Goal: Task Accomplishment & Management: Manage account settings

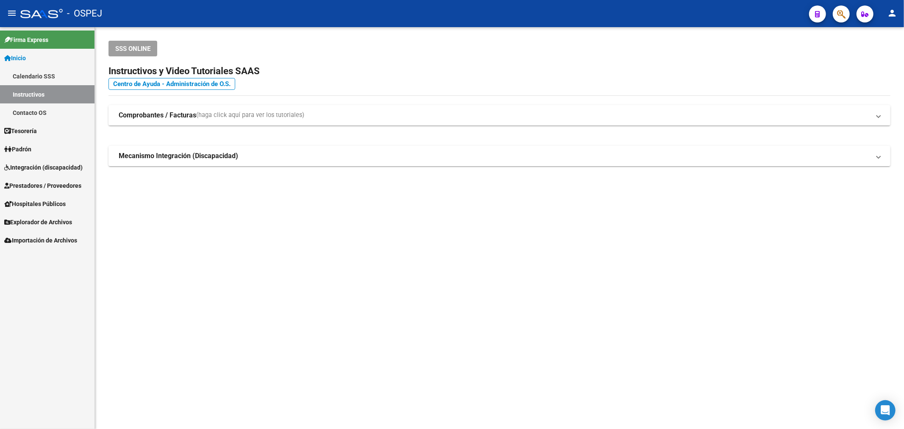
click at [58, 191] on link "Prestadores / Proveedores" at bounding box center [47, 185] width 94 height 18
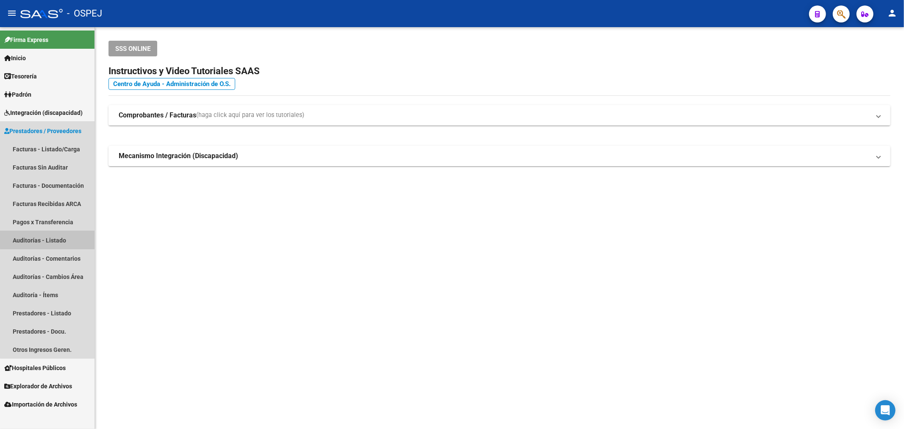
click at [71, 238] on link "Auditorías - Listado" at bounding box center [47, 240] width 94 height 18
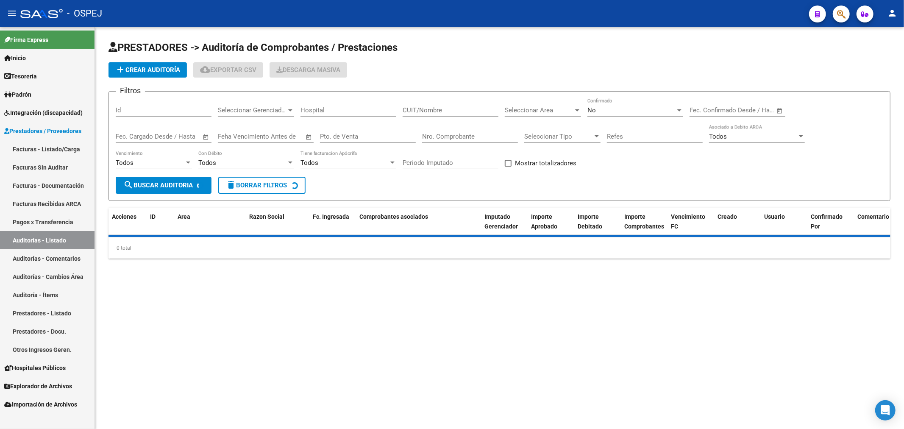
click at [161, 74] on button "add Crear Auditoría" at bounding box center [147, 69] width 78 height 15
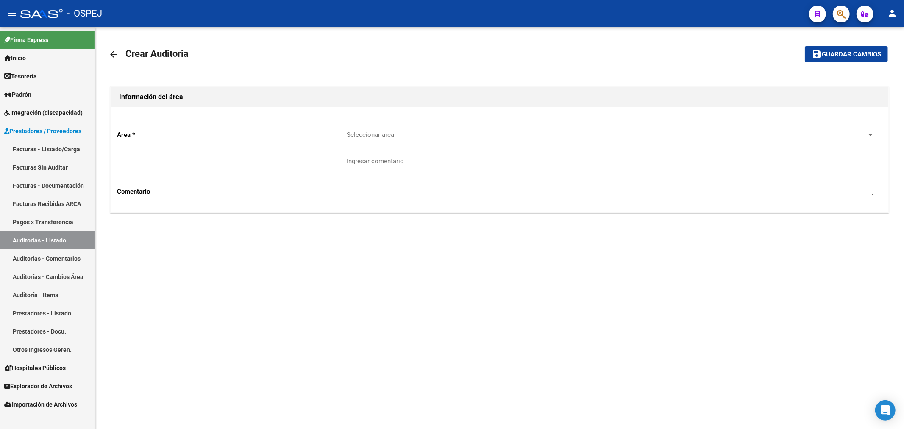
click at [397, 133] on span "Seleccionar area" at bounding box center [607, 135] width 520 height 8
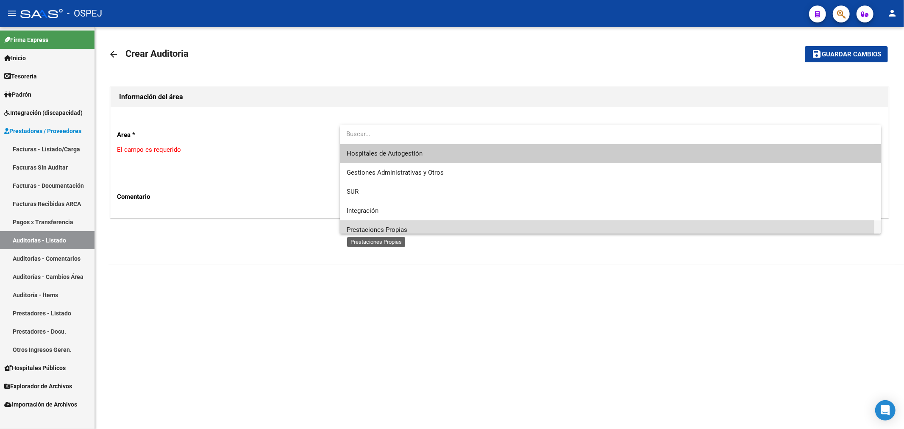
click at [400, 229] on span "Prestaciones Propias" at bounding box center [377, 230] width 61 height 8
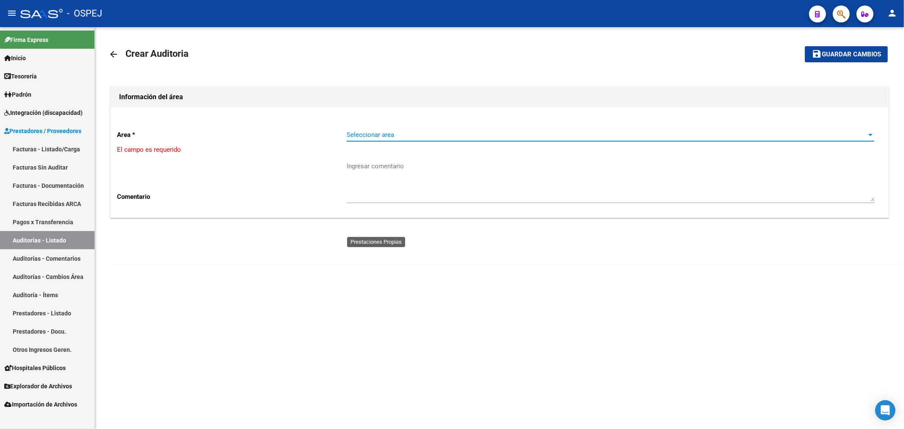
scroll to position [6, 0]
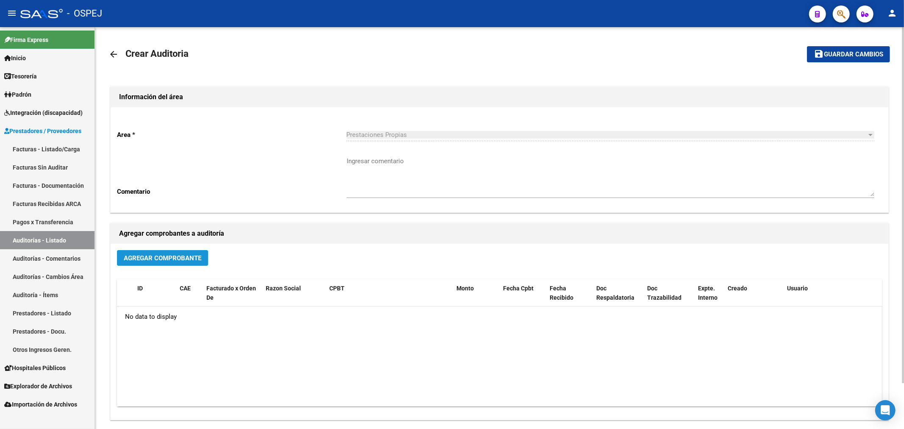
click at [194, 259] on span "Agregar Comprobante" at bounding box center [163, 258] width 78 height 8
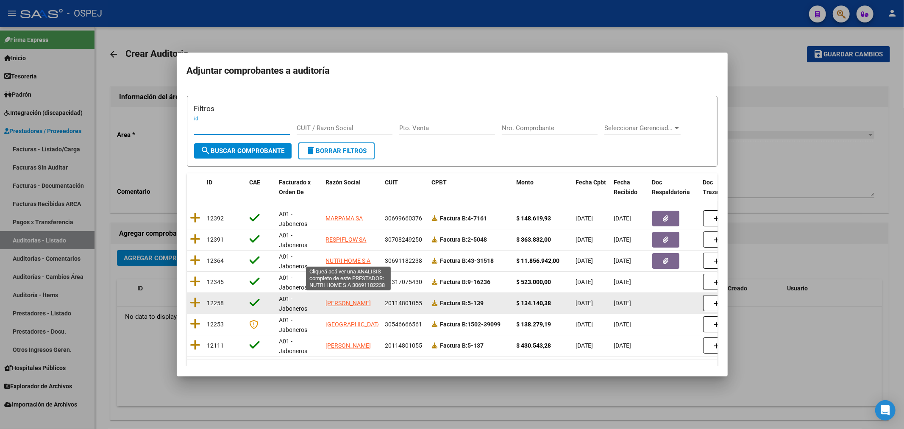
scroll to position [27, 0]
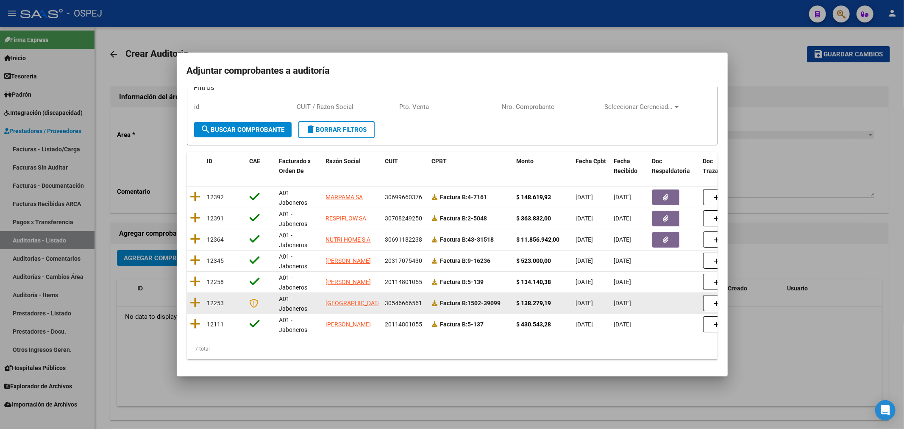
click at [189, 294] on datatable-body-cell at bounding box center [195, 303] width 17 height 21
click at [190, 297] on icon at bounding box center [195, 303] width 11 height 12
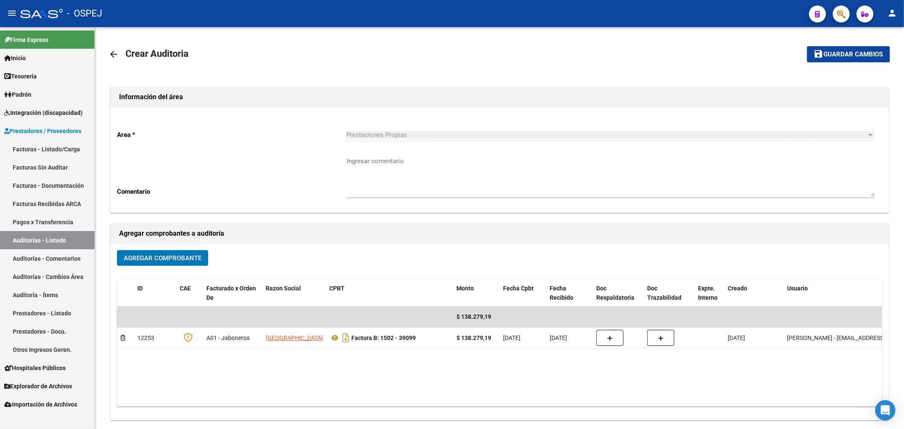
click at [41, 236] on link "Auditorías - Listado" at bounding box center [47, 240] width 94 height 18
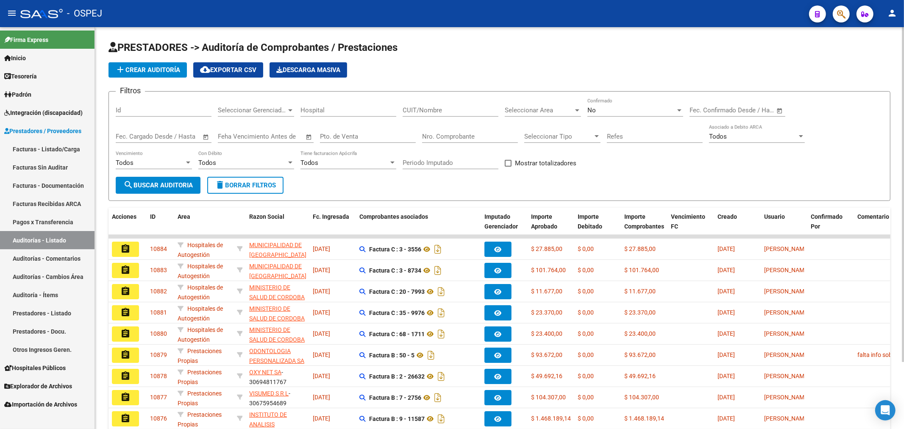
click at [615, 108] on div "No" at bounding box center [631, 110] width 88 height 8
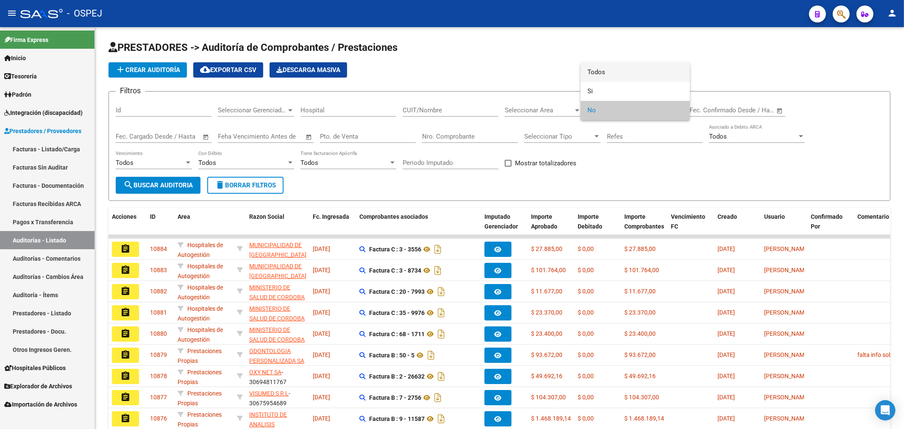
click at [627, 74] on span "Todos" at bounding box center [635, 72] width 96 height 19
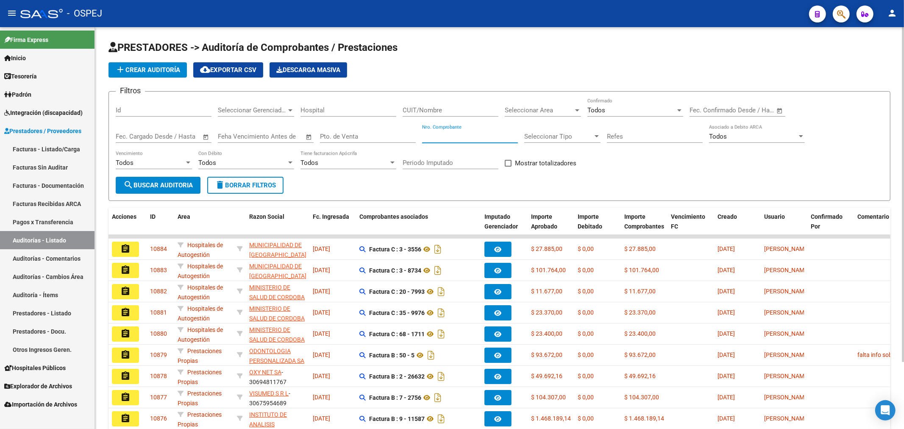
click at [476, 137] on input "Nro. Comprobante" at bounding box center [470, 137] width 96 height 8
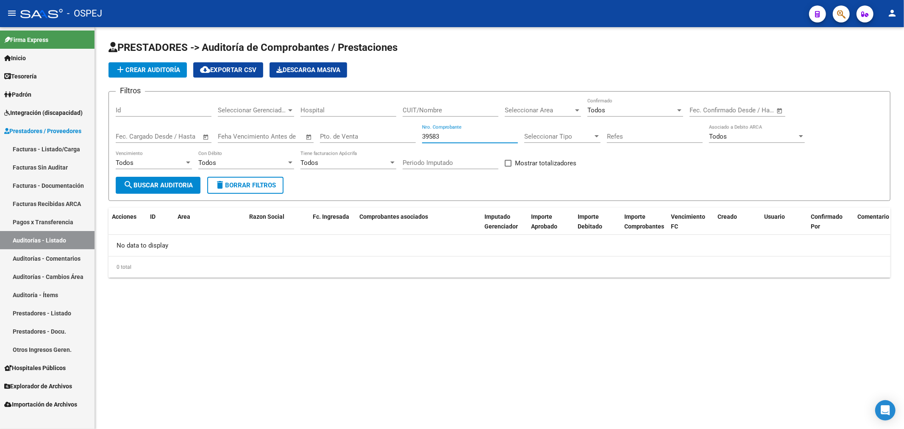
type input "39583"
click at [76, 154] on link "Facturas - Listado/Carga" at bounding box center [47, 149] width 94 height 18
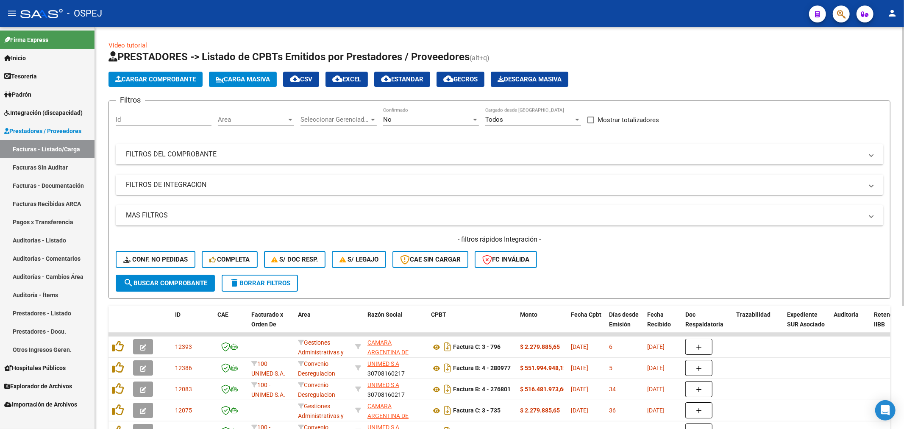
click at [268, 158] on mat-panel-title "FILTROS DEL COMPROBANTE" at bounding box center [494, 154] width 737 height 9
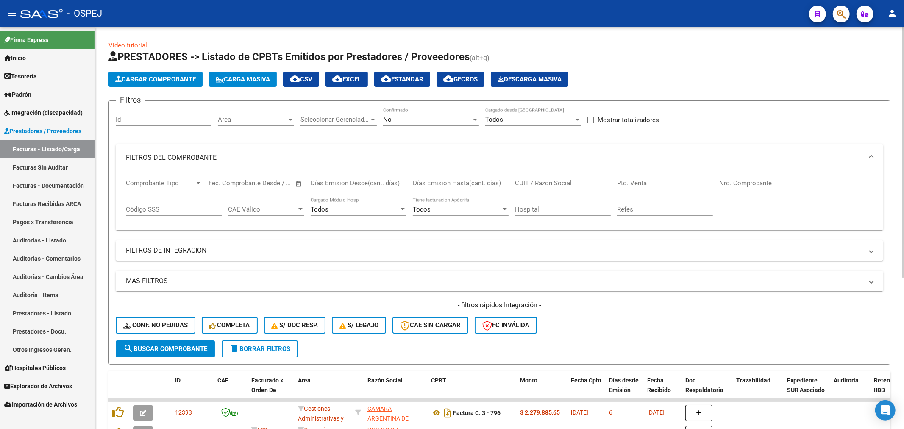
click at [207, 257] on mat-expansion-panel-header "FILTROS DE INTEGRACION" at bounding box center [499, 250] width 767 height 20
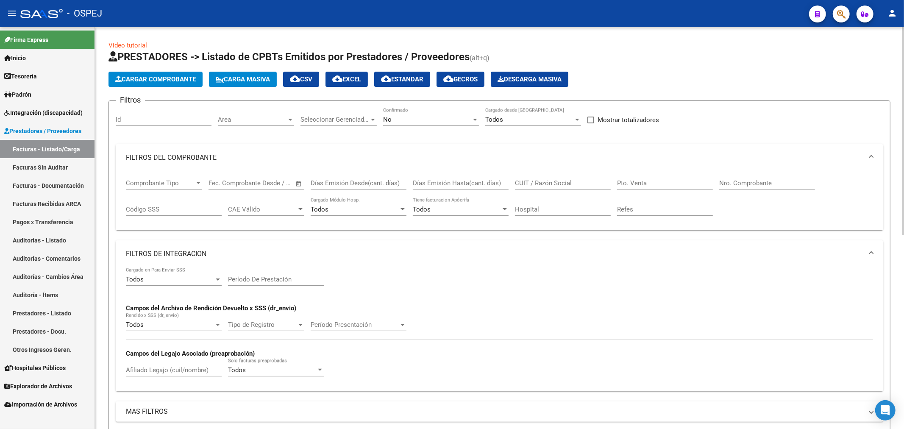
click at [770, 178] on div "Nro. Comprobante" at bounding box center [767, 180] width 96 height 18
type input "39583"
click at [159, 79] on span "Cargar Comprobante" at bounding box center [155, 79] width 80 height 8
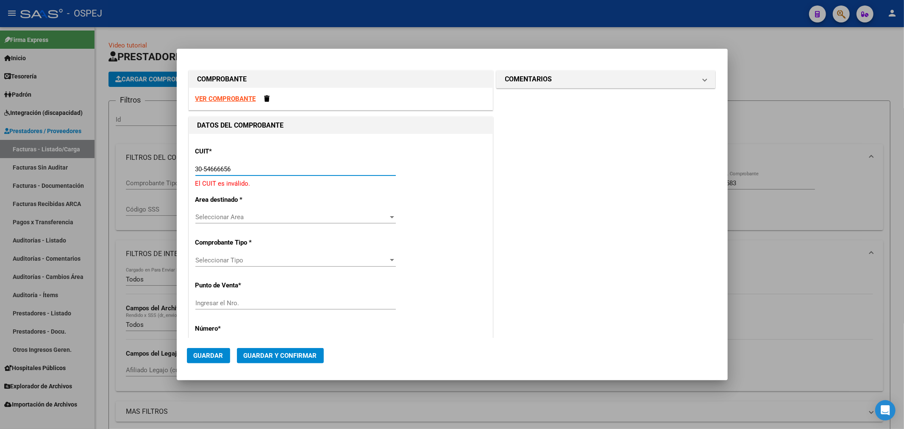
type input "30-54666656-1"
type input "1502"
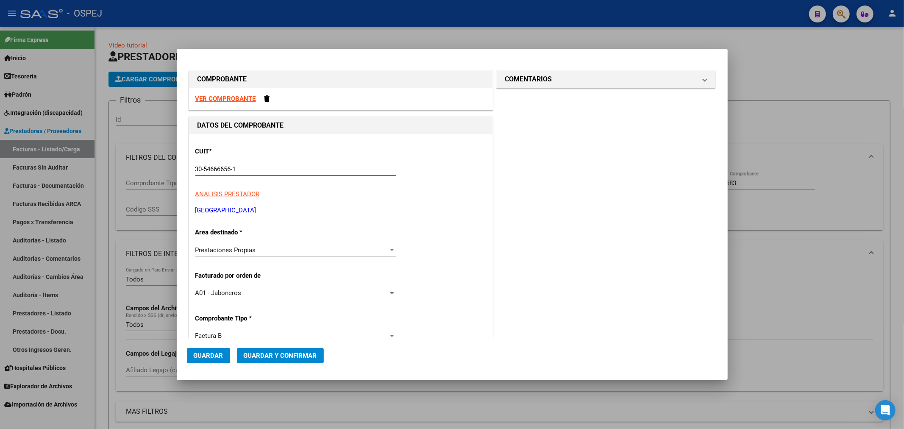
type input "30-54666656-1"
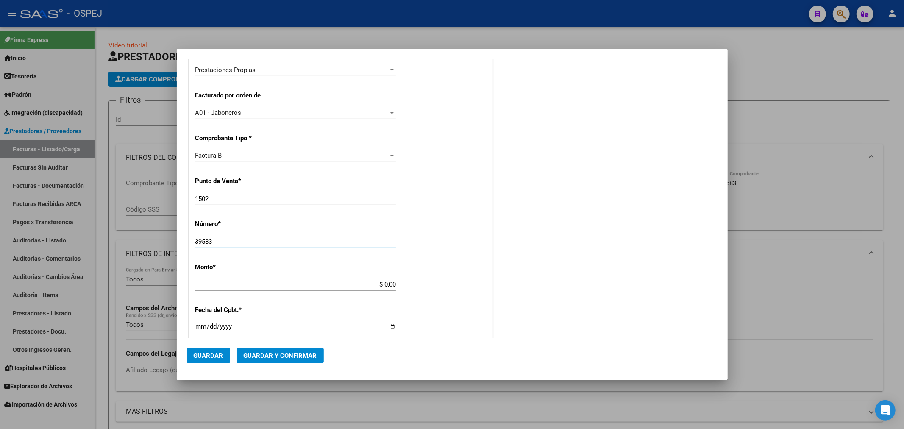
type input "39583"
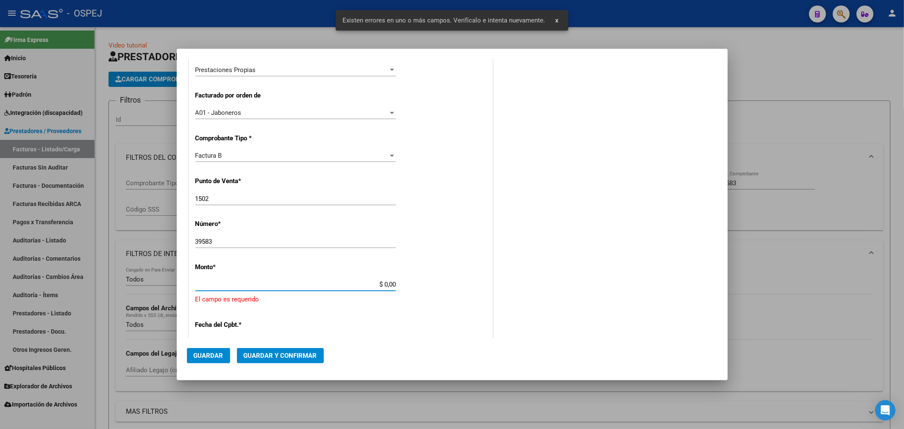
scroll to position [262, 0]
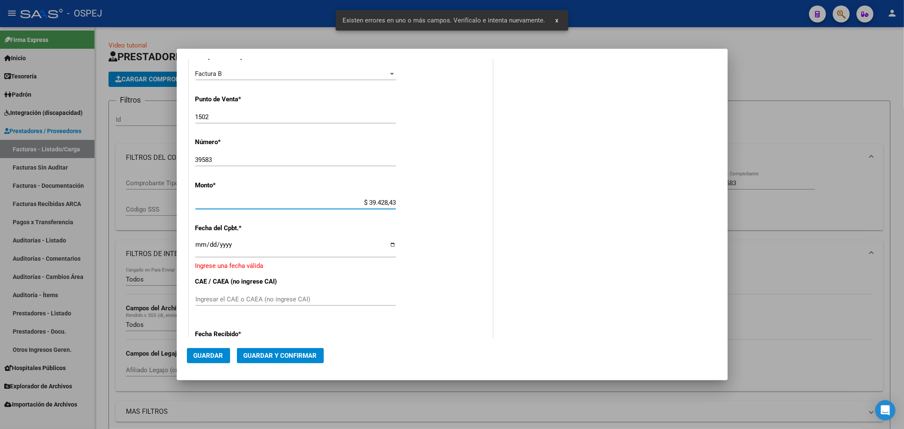
type input "$ 394.284,31"
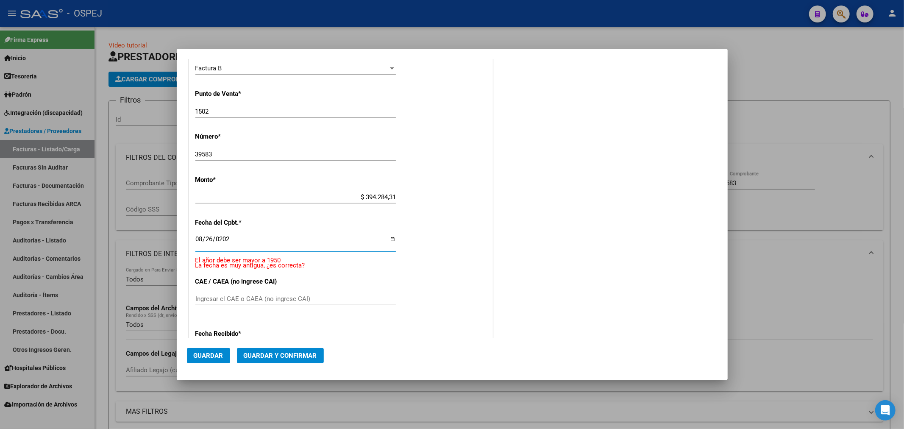
type input "[DATE]"
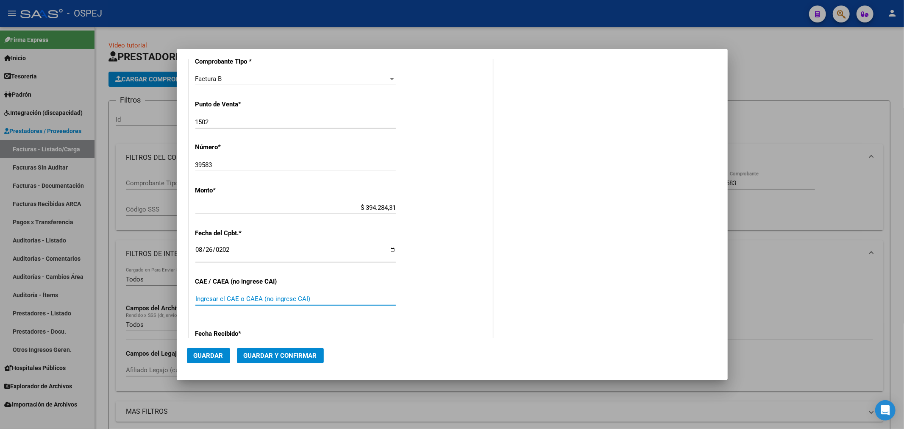
scroll to position [412, 0]
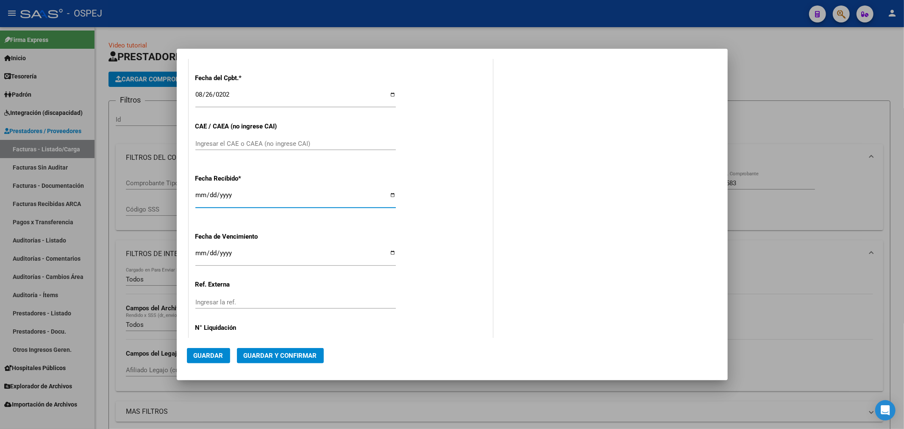
click at [295, 356] on span "Guardar y Confirmar" at bounding box center [280, 356] width 73 height 8
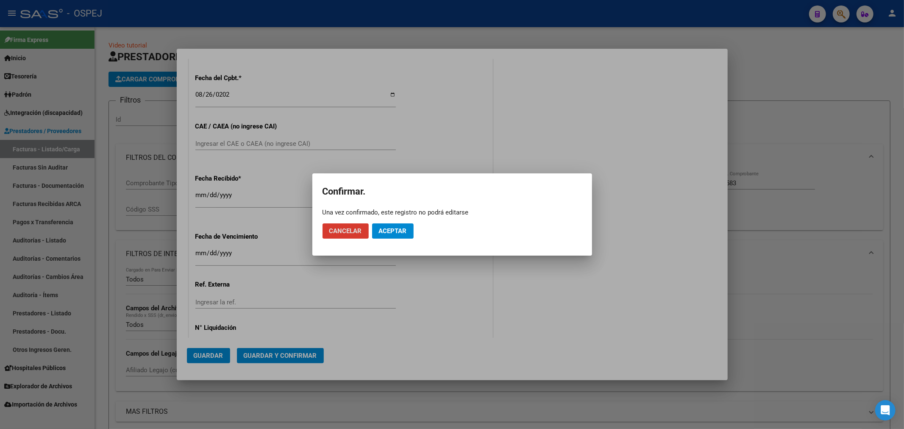
click at [397, 232] on span "Aceptar" at bounding box center [393, 231] width 28 height 8
click at [397, 232] on span "Guardar igualmente." at bounding box center [415, 231] width 72 height 8
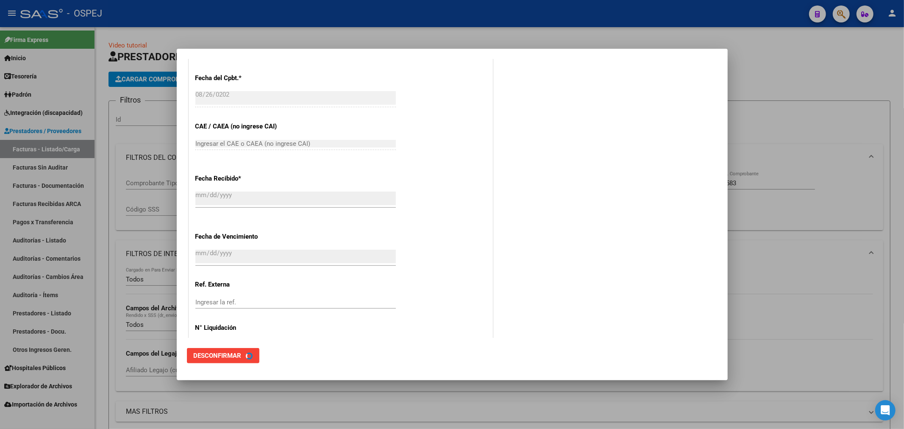
scroll to position [0, 0]
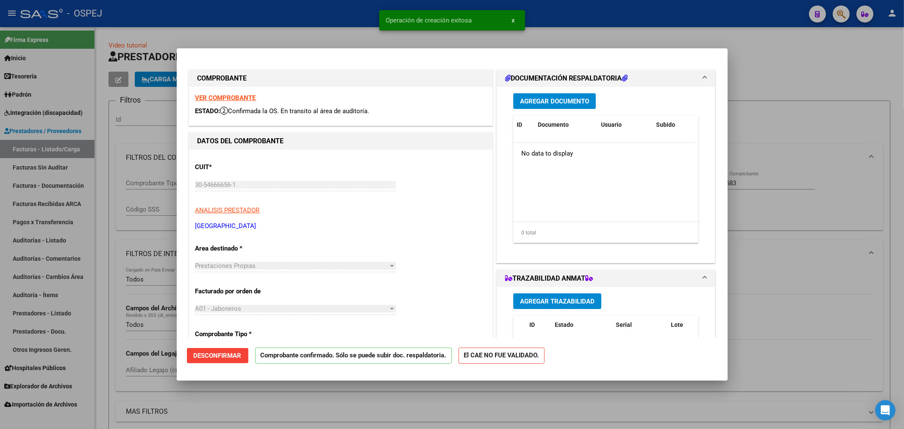
click at [367, 394] on div at bounding box center [452, 214] width 904 height 429
type input "$ 0,00"
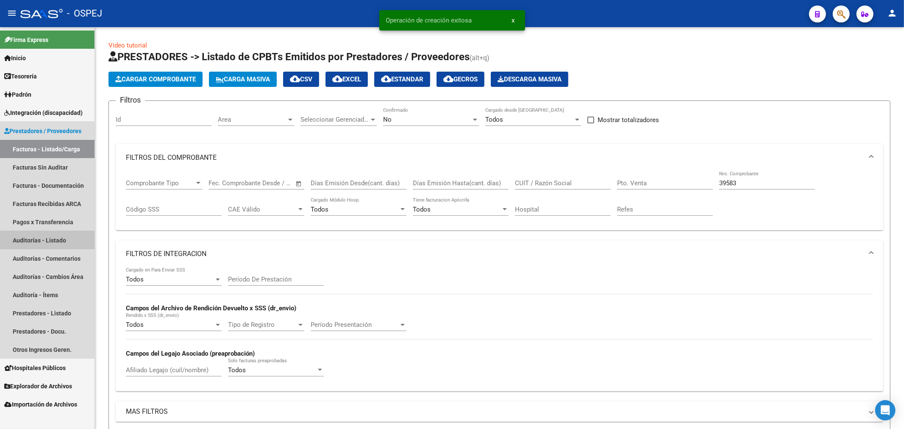
click at [74, 241] on link "Auditorías - Listado" at bounding box center [47, 240] width 94 height 18
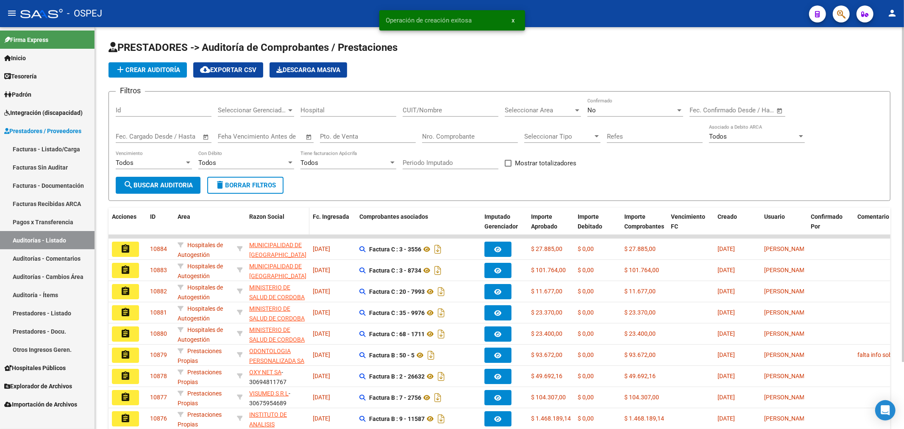
scroll to position [80, 0]
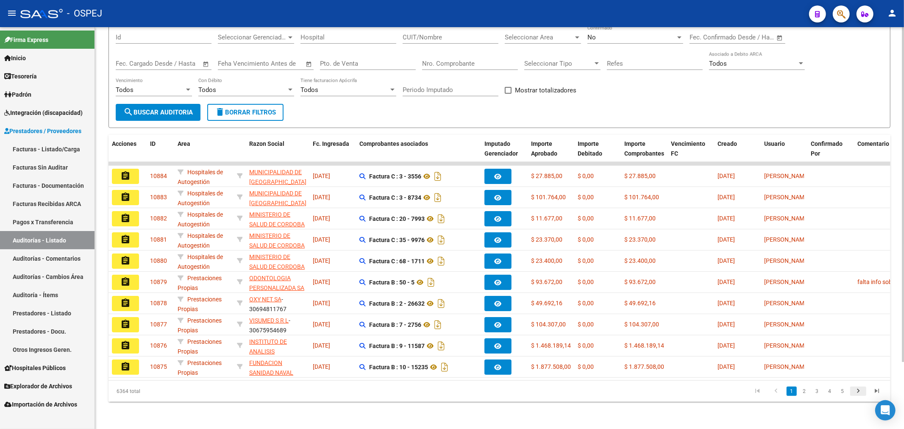
click at [863, 390] on link "go to next page" at bounding box center [858, 390] width 16 height 9
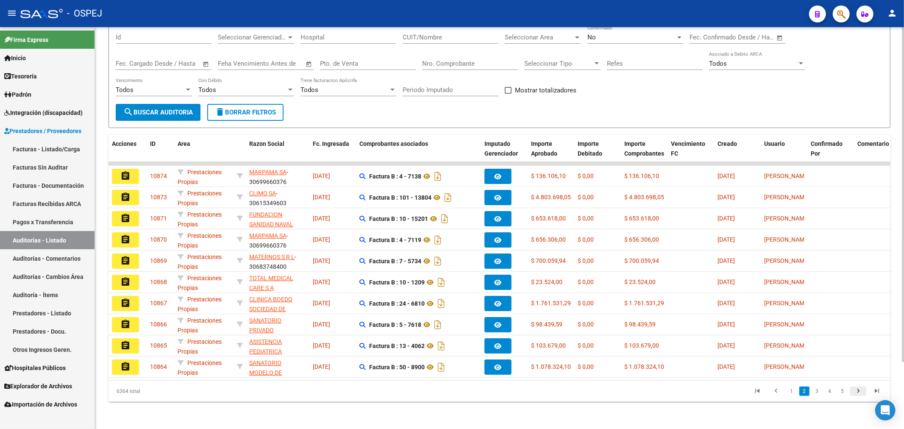
click at [854, 388] on icon "go to next page" at bounding box center [857, 392] width 11 height 10
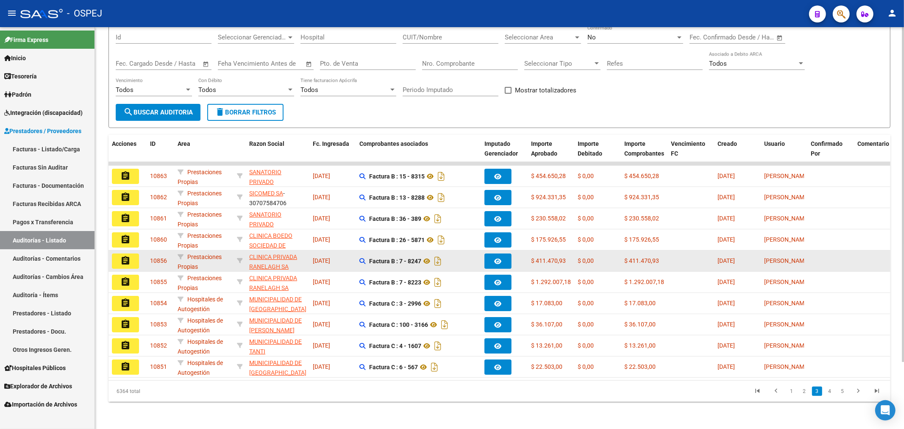
click at [125, 255] on mat-icon "assignment" at bounding box center [125, 260] width 10 height 10
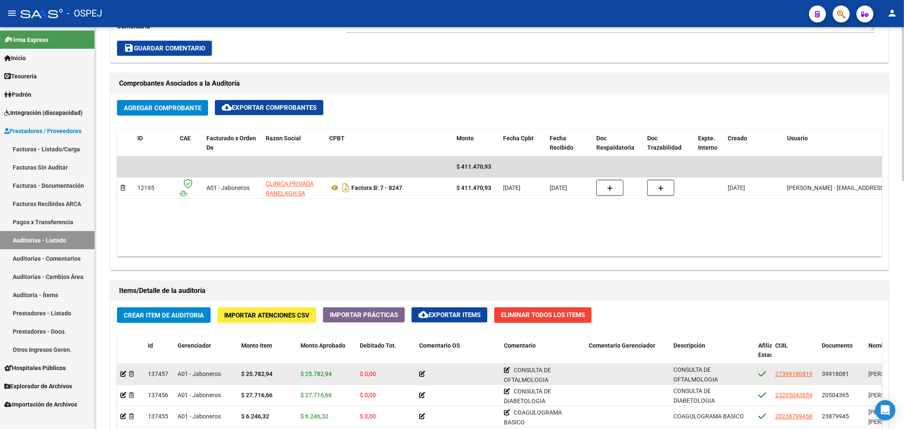
click at [475, 228] on datatable-body "$ 411.470,93 12195 A01 - Jaboneros CLINICA PRIVADA RANELAGH SA Factura B: 7 - 8…" at bounding box center [499, 206] width 765 height 100
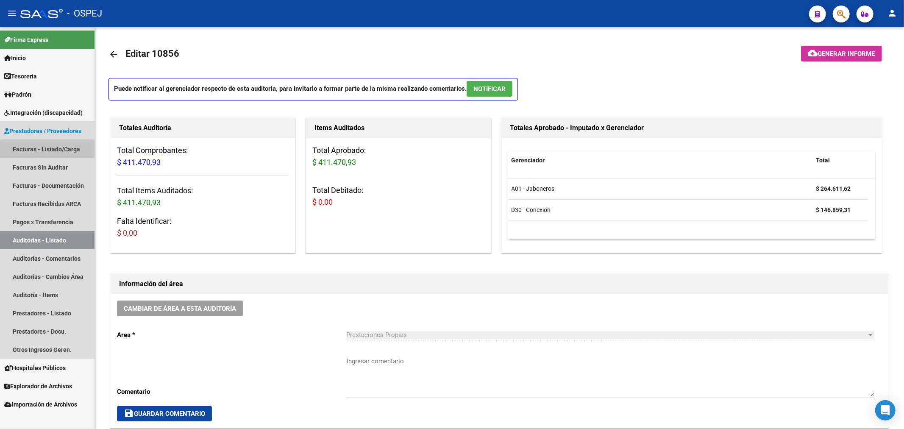
click at [71, 152] on link "Facturas - Listado/Carga" at bounding box center [47, 149] width 94 height 18
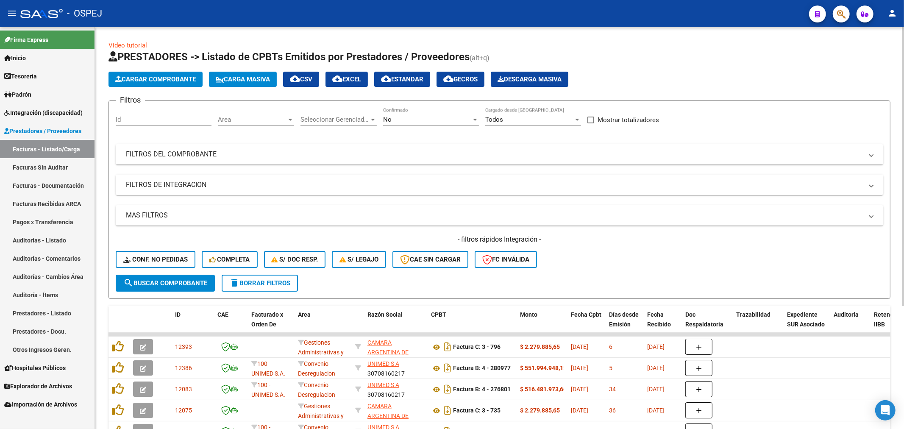
click at [463, 119] on div "No" at bounding box center [427, 120] width 88 height 8
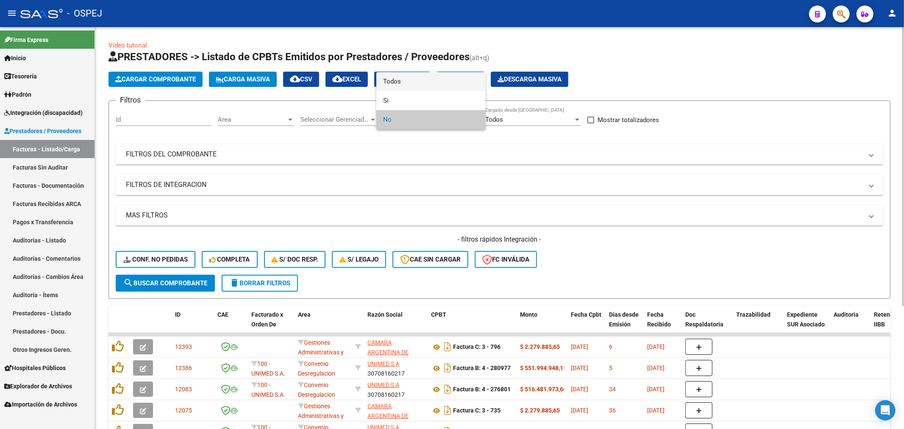
click at [465, 83] on span "Todos" at bounding box center [431, 81] width 96 height 19
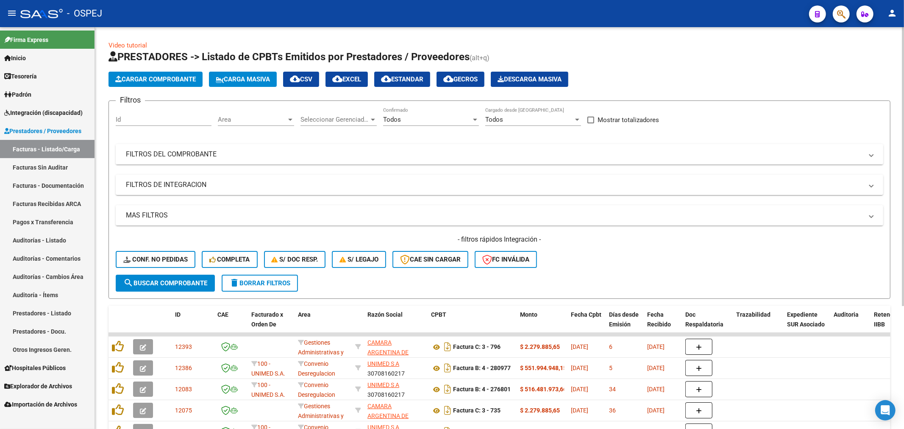
click at [281, 163] on mat-expansion-panel-header "FILTROS DEL COMPROBANTE" at bounding box center [499, 154] width 767 height 20
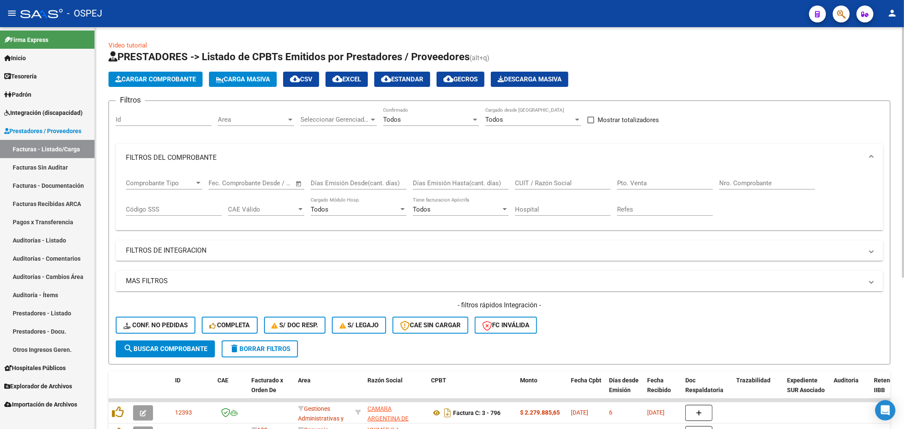
drag, startPoint x: 281, startPoint y: 163, endPoint x: 746, endPoint y: 178, distance: 465.8
click at [746, 178] on div "Nro. Comprobante" at bounding box center [767, 180] width 96 height 18
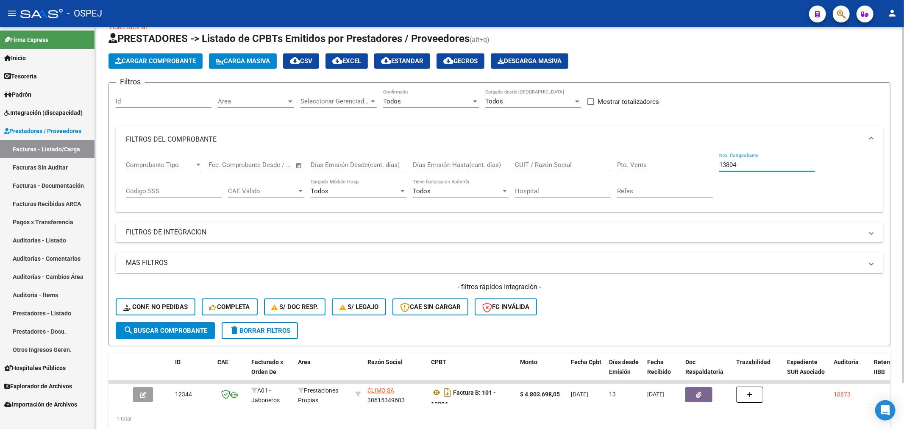
scroll to position [52, 0]
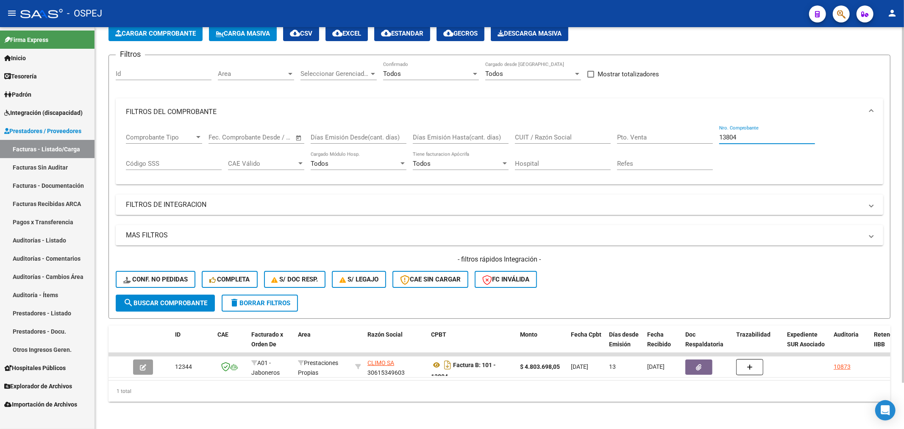
type input "13804"
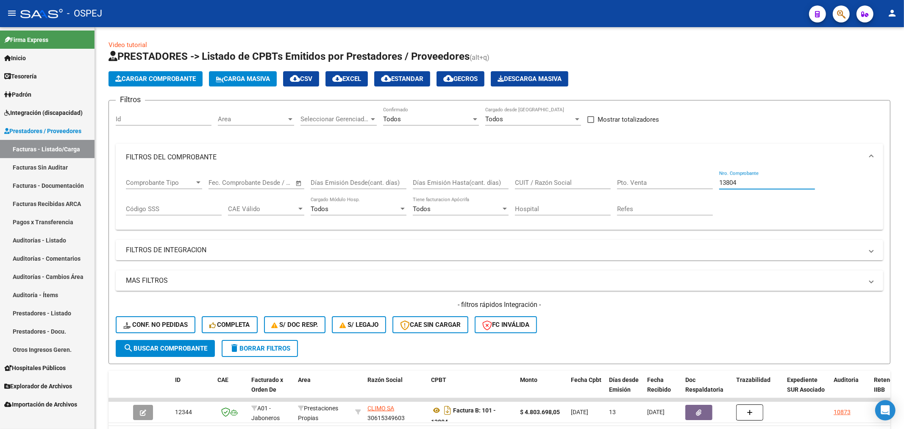
scroll to position [0, 0]
click at [208, 163] on mat-expansion-panel-header "FILTROS DEL COMPROBANTE" at bounding box center [499, 157] width 767 height 27
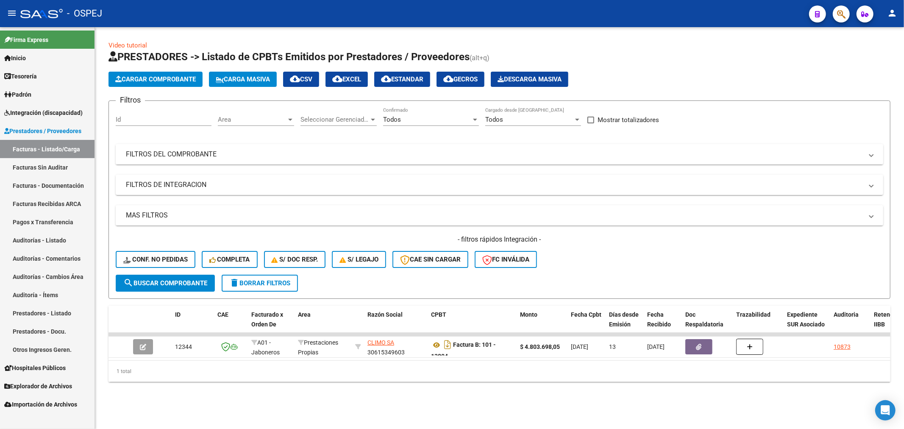
click at [208, 163] on mat-expansion-panel-header "FILTROS DEL COMPROBANTE" at bounding box center [499, 154] width 767 height 20
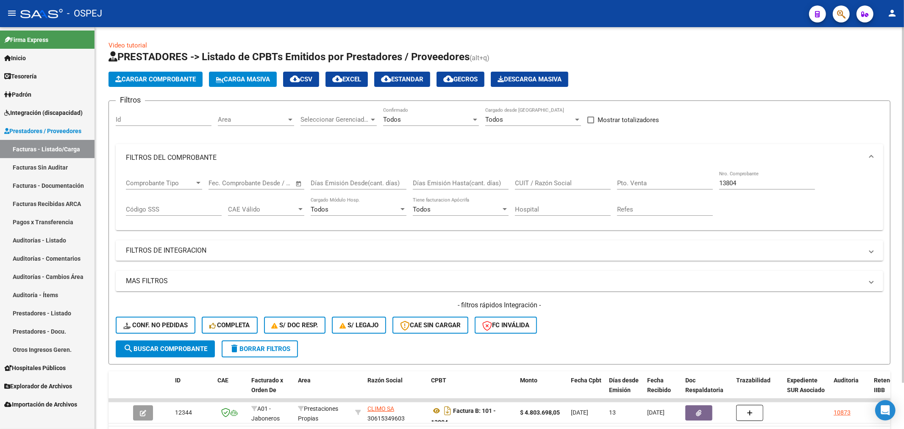
click at [208, 163] on mat-expansion-panel-header "FILTROS DEL COMPROBANTE" at bounding box center [499, 157] width 767 height 27
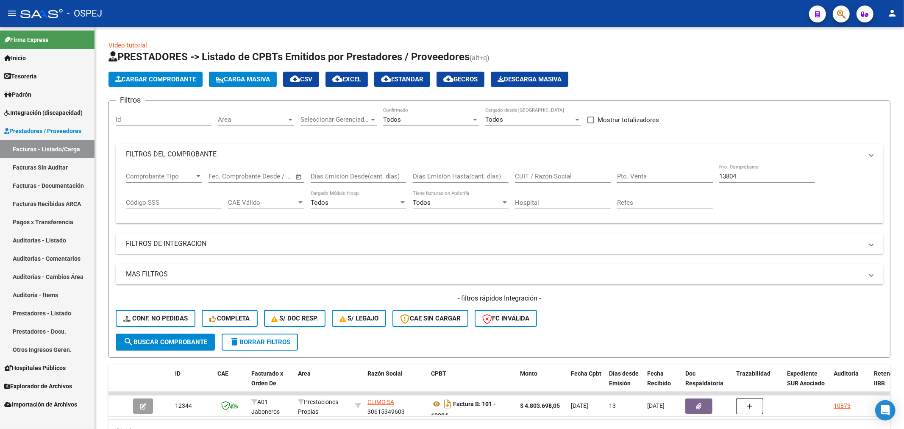
click at [208, 163] on mat-expansion-panel-header "FILTROS DEL COMPROBANTE" at bounding box center [499, 154] width 767 height 20
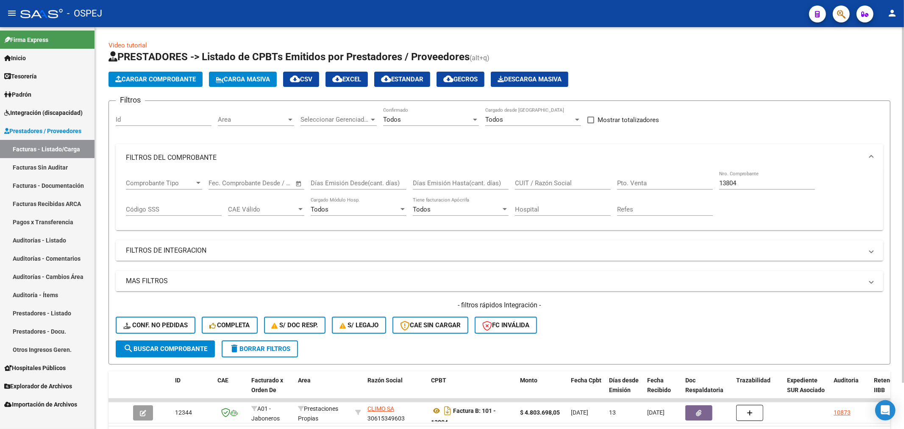
click at [165, 157] on mat-panel-title "FILTROS DEL COMPROBANTE" at bounding box center [494, 157] width 737 height 9
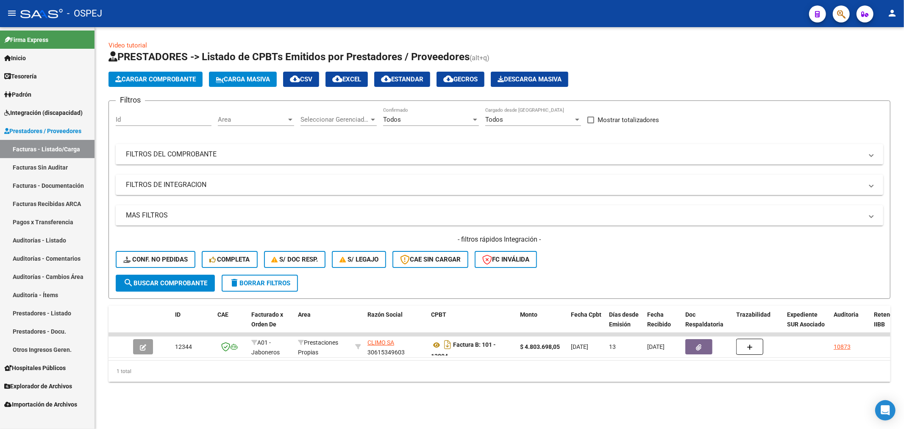
click at [164, 161] on mat-expansion-panel-header "FILTROS DEL COMPROBANTE" at bounding box center [499, 154] width 767 height 20
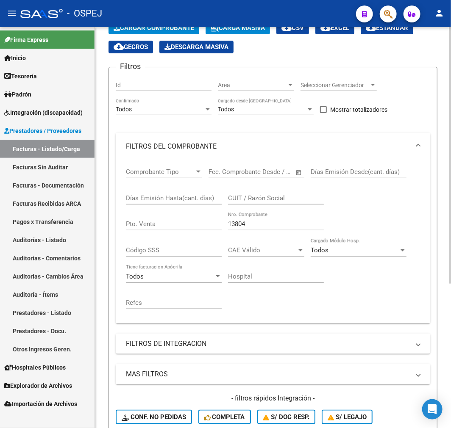
scroll to position [47, 0]
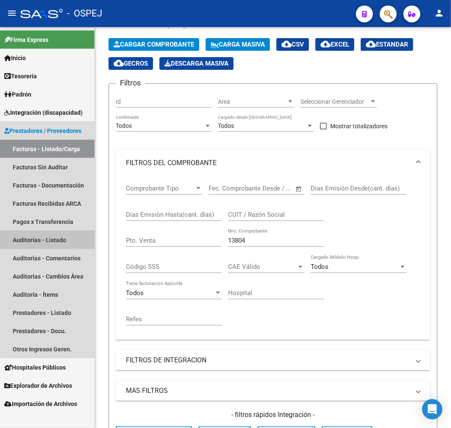
click at [65, 236] on link "Auditorías - Listado" at bounding box center [47, 240] width 94 height 18
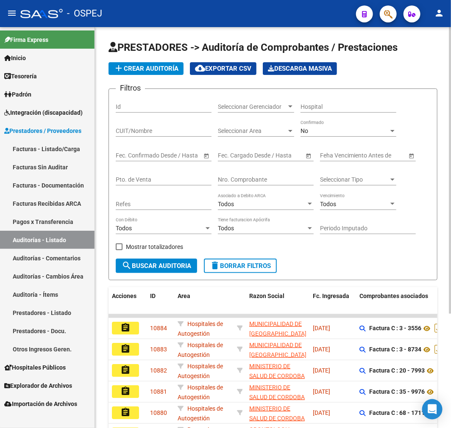
click at [323, 123] on div "No Confirmado" at bounding box center [348, 128] width 96 height 17
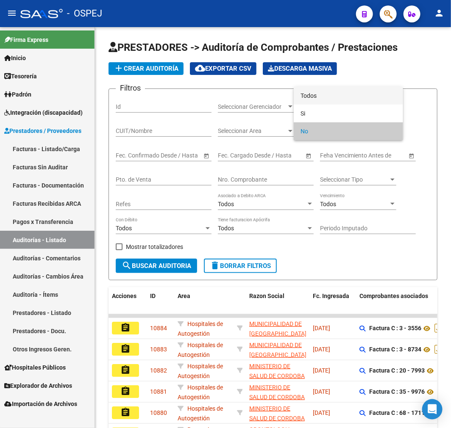
click at [329, 97] on span "Todos" at bounding box center [348, 96] width 96 height 18
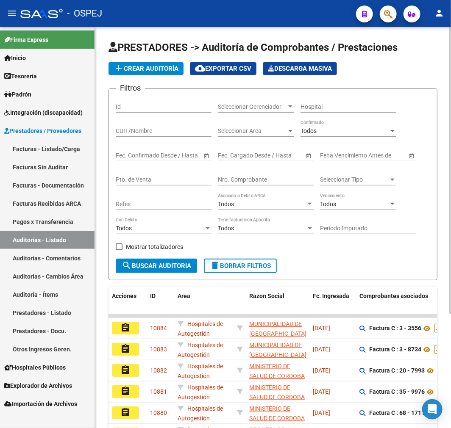
click at [292, 175] on div "Nro. Comprobante" at bounding box center [266, 177] width 96 height 17
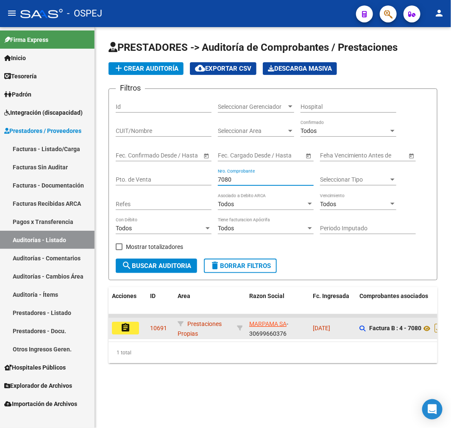
type input "7080"
click at [134, 332] on button "assignment" at bounding box center [125, 328] width 27 height 13
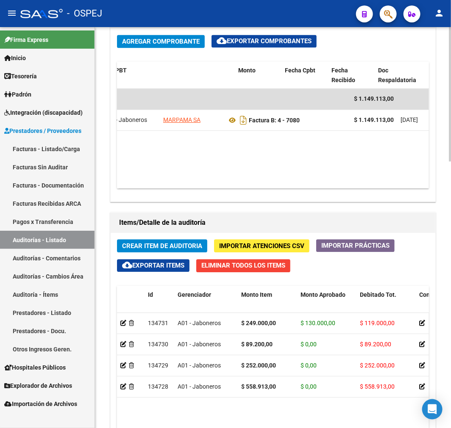
scroll to position [0, 232]
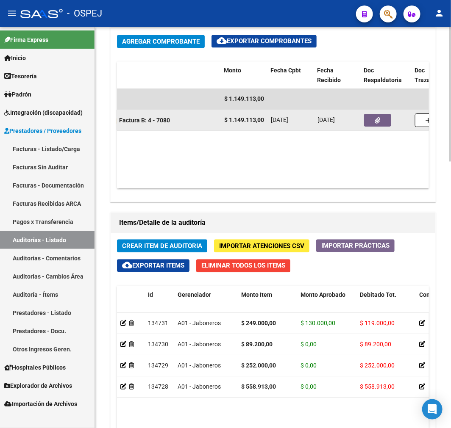
click at [383, 120] on button "button" at bounding box center [377, 120] width 27 height 13
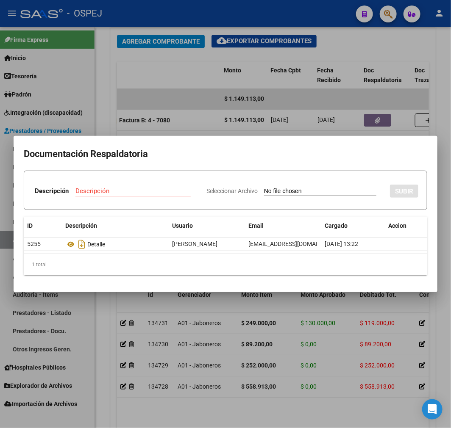
type input "C:\fakepath\30699660376_08_0004_00004170.pdf"
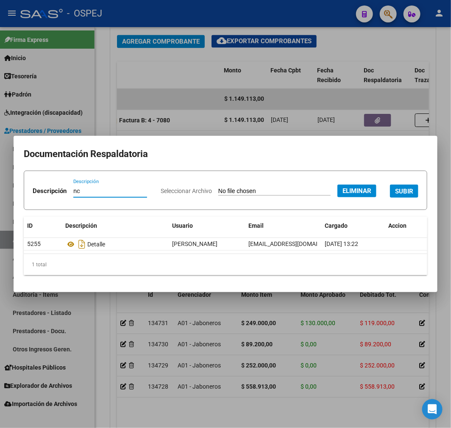
type input "nc"
click at [395, 195] on span "SUBIR" at bounding box center [404, 192] width 18 height 8
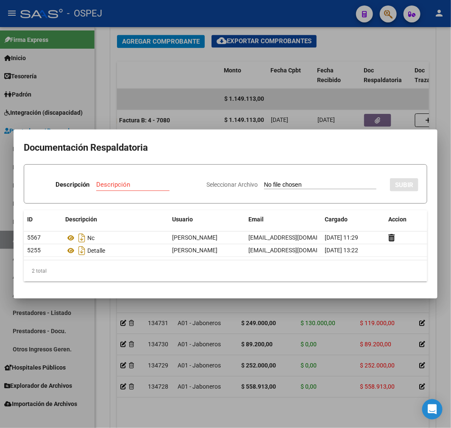
click at [311, 183] on input "Seleccionar Archivo" at bounding box center [320, 185] width 112 height 8
type input "C:\fakepath\Correo de Obra Social Personal Jaboneros - Débito MARPAMA FB 7080.p…"
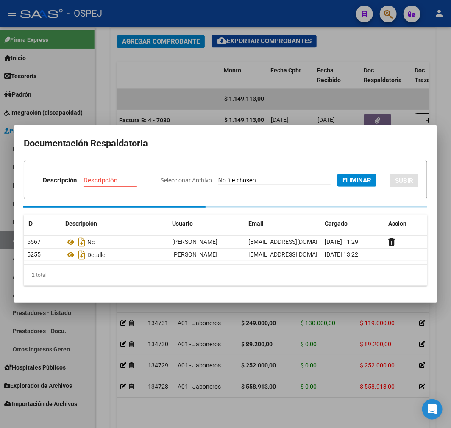
click at [147, 177] on input "Descripción" at bounding box center [115, 181] width 64 height 8
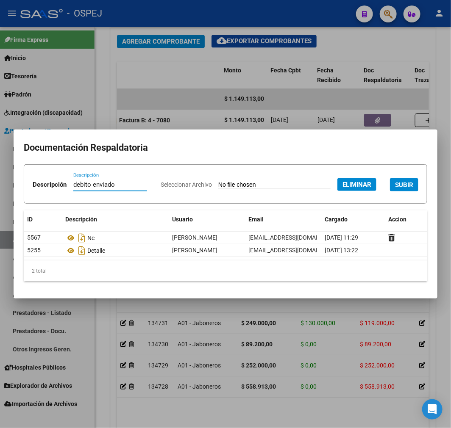
type input "debito enviado"
click at [395, 189] on span "SUBIR" at bounding box center [404, 185] width 18 height 8
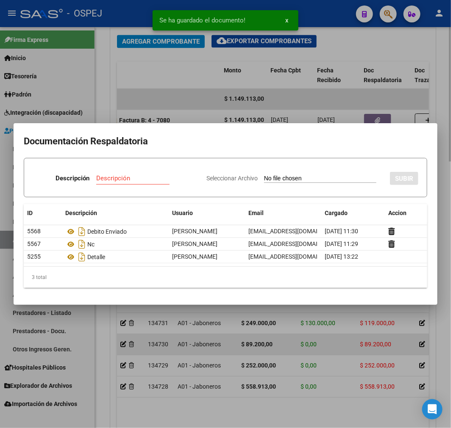
click at [269, 349] on div at bounding box center [225, 214] width 451 height 428
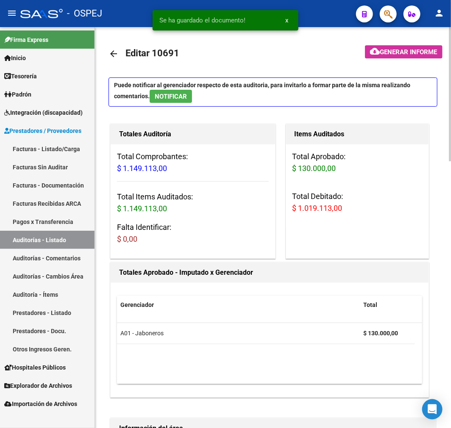
scroll to position [0, 0]
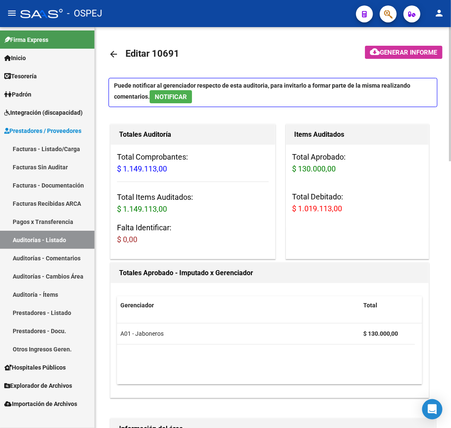
click at [117, 59] on mat-icon "arrow_back" at bounding box center [113, 54] width 10 height 10
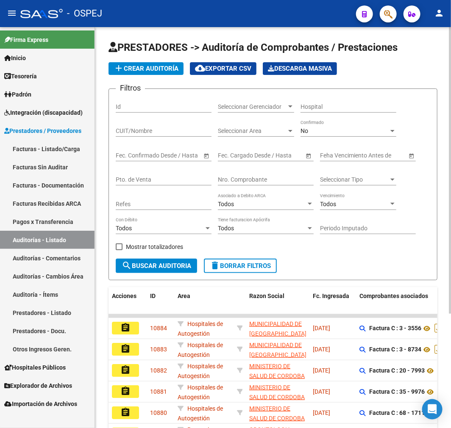
click at [346, 130] on div "No" at bounding box center [344, 131] width 88 height 7
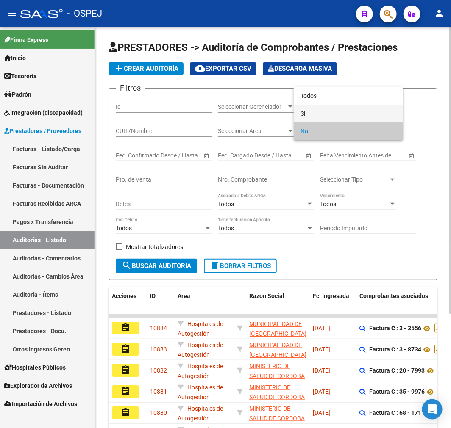
click at [343, 106] on span "Si" at bounding box center [348, 114] width 96 height 18
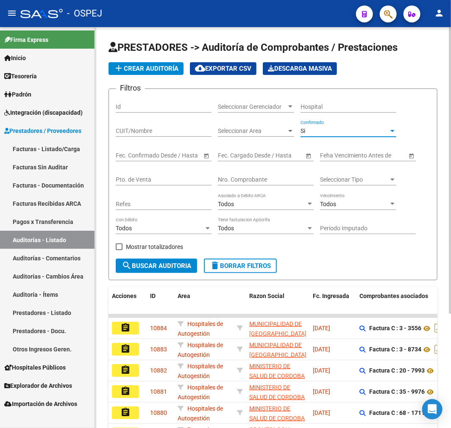
click at [329, 130] on div "Si" at bounding box center [344, 131] width 88 height 7
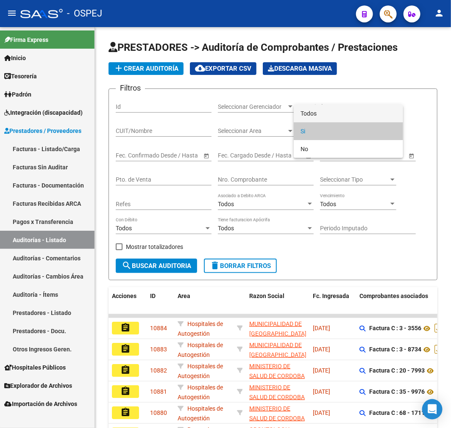
click at [329, 109] on span "Todos" at bounding box center [348, 114] width 96 height 18
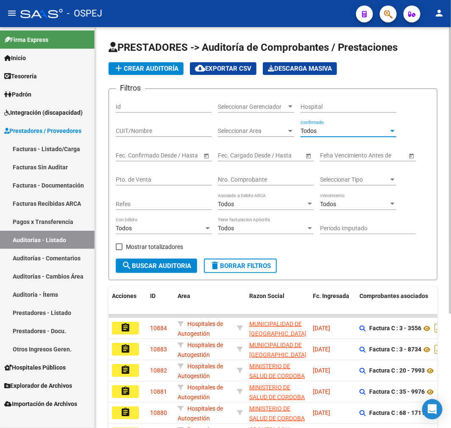
click at [269, 178] on input "Nro. Comprobante" at bounding box center [266, 179] width 96 height 7
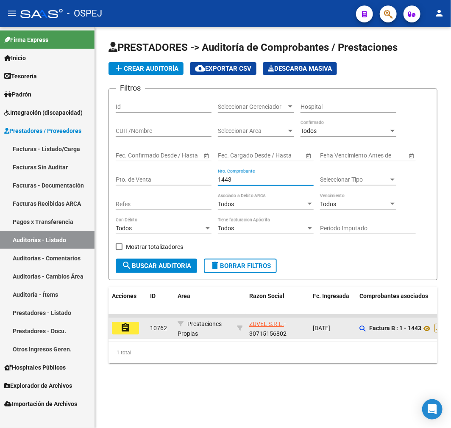
type input "1443"
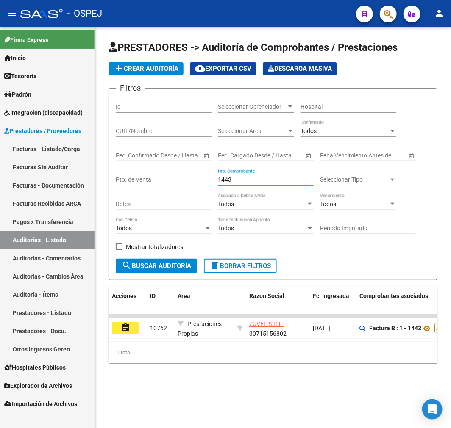
click at [132, 328] on button "assignment" at bounding box center [125, 328] width 27 height 13
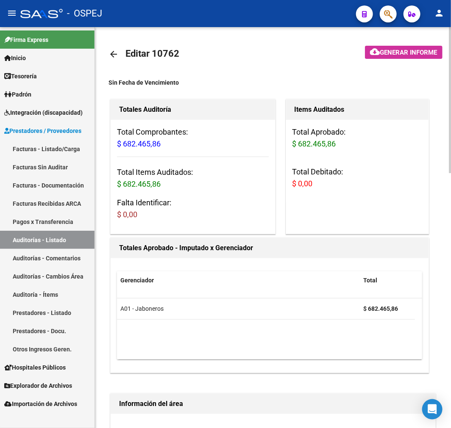
click at [116, 47] on link "arrow_back" at bounding box center [116, 54] width 17 height 20
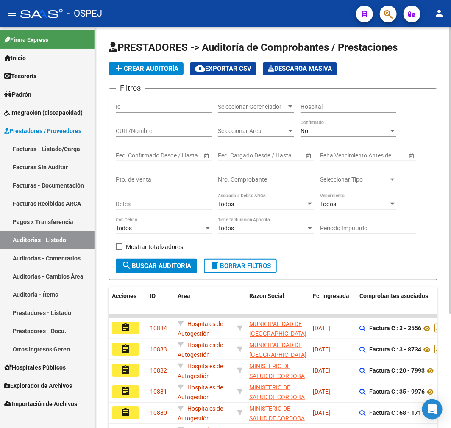
click at [337, 129] on div "No" at bounding box center [344, 131] width 88 height 7
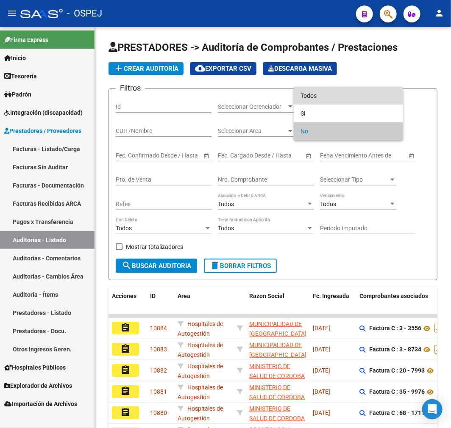
click at [336, 96] on span "Todos" at bounding box center [348, 96] width 96 height 18
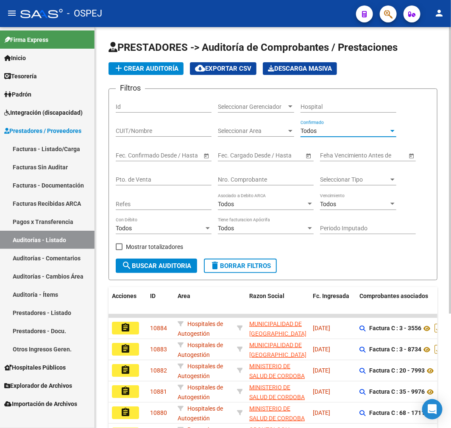
click at [288, 179] on input "Nro. Comprobante" at bounding box center [266, 179] width 96 height 7
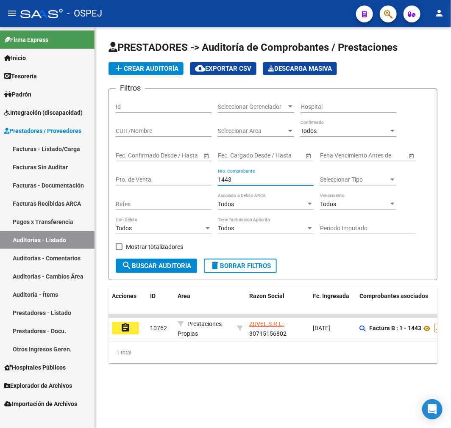
type input "1443"
click at [53, 76] on link "Tesorería" at bounding box center [47, 76] width 94 height 18
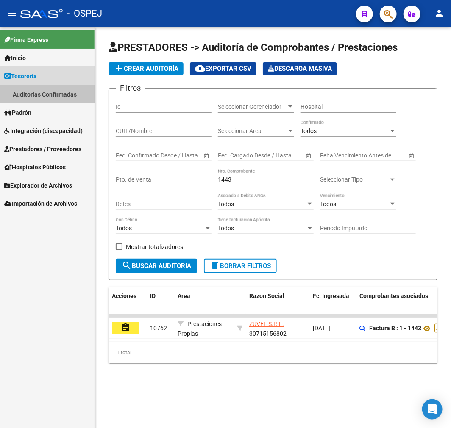
click at [47, 91] on link "Auditorías Confirmadas" at bounding box center [47, 94] width 94 height 18
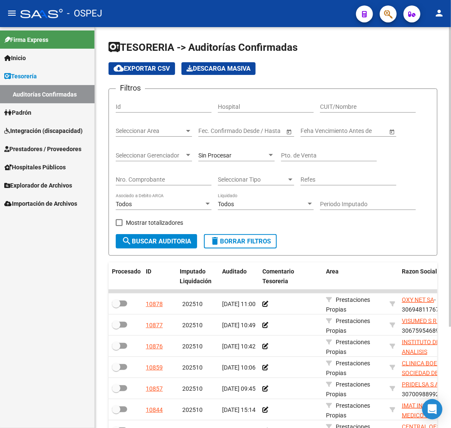
click at [170, 180] on input "Nro. Comprobante" at bounding box center [164, 179] width 96 height 7
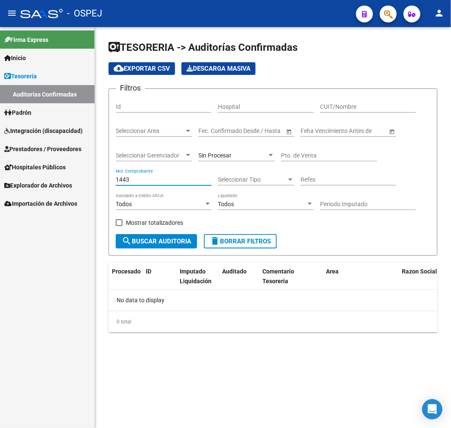
type input "1443"
click at [244, 153] on div "Sin Procesar" at bounding box center [232, 155] width 69 height 7
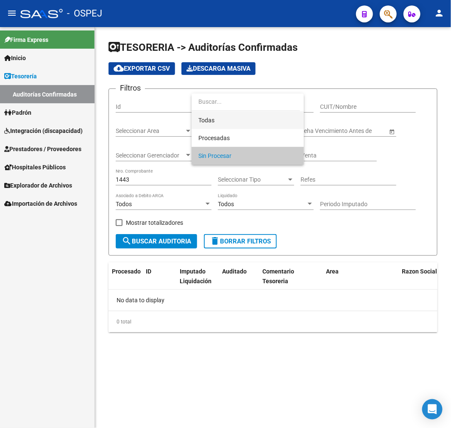
click at [242, 123] on span "Todas" at bounding box center [247, 120] width 99 height 18
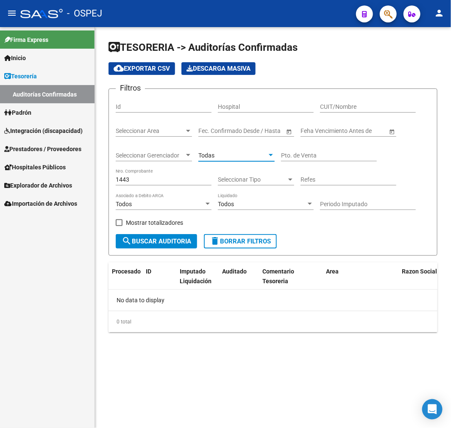
click at [150, 240] on span "search Buscar Auditoria" at bounding box center [156, 242] width 69 height 8
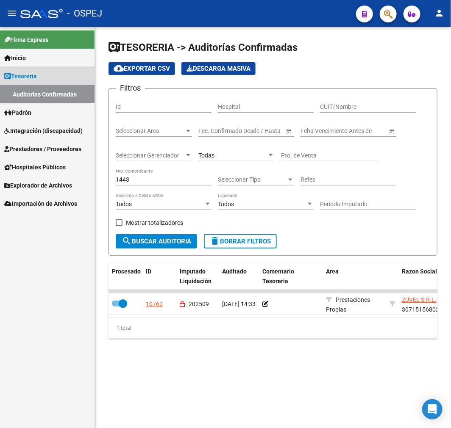
click at [50, 95] on link "Auditorías Confirmadas" at bounding box center [47, 94] width 94 height 18
click at [68, 81] on link "Tesorería" at bounding box center [47, 76] width 94 height 18
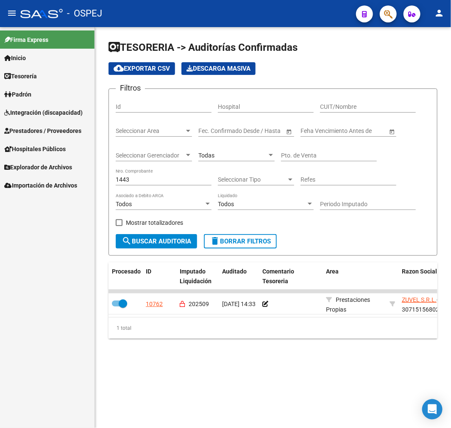
click at [233, 155] on div "Todas" at bounding box center [232, 155] width 69 height 7
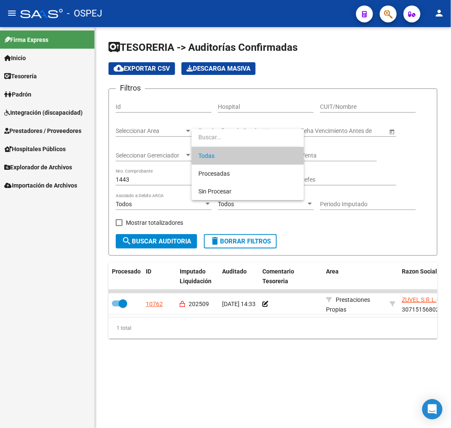
click at [360, 156] on div at bounding box center [225, 214] width 451 height 428
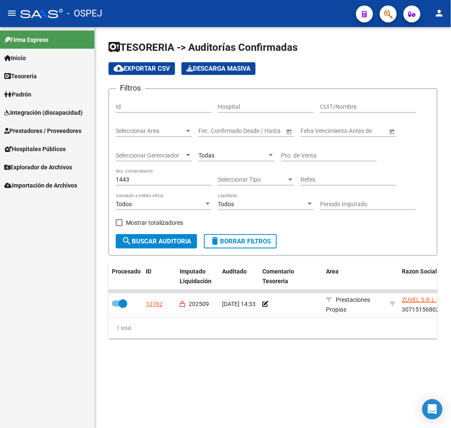
click at [53, 78] on link "Tesorería" at bounding box center [47, 76] width 94 height 18
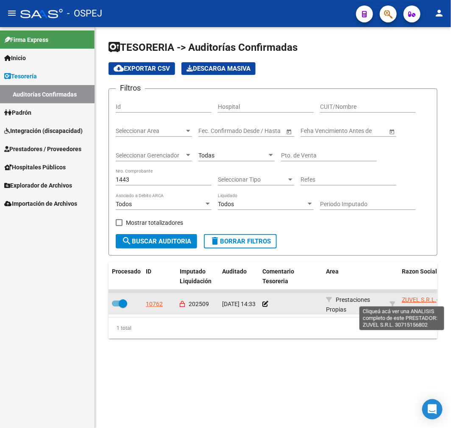
click at [413, 300] on span "ZUVEL S.R.L." at bounding box center [419, 300] width 35 height 7
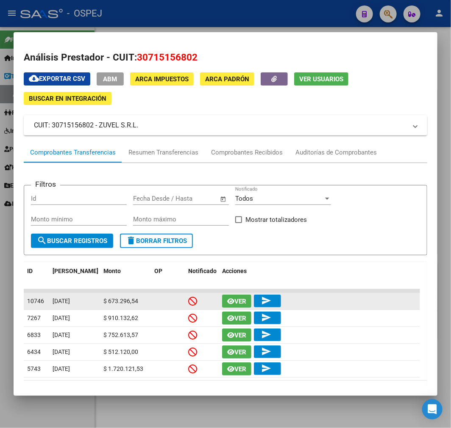
click at [236, 301] on span "Ver" at bounding box center [240, 302] width 12 height 8
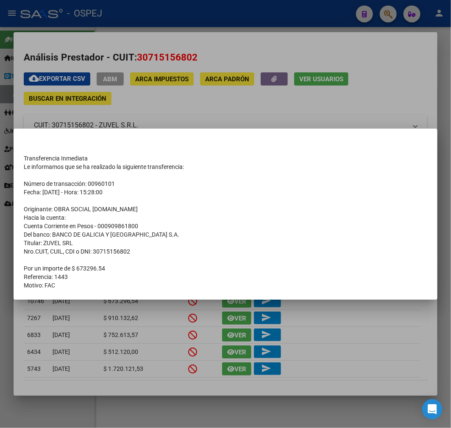
click at [65, 288] on td "Motivo: FAC" at bounding box center [225, 285] width 403 height 8
drag, startPoint x: 65, startPoint y: 288, endPoint x: 61, endPoint y: 287, distance: 4.3
click at [65, 288] on td "Motivo: FAC" at bounding box center [225, 285] width 403 height 8
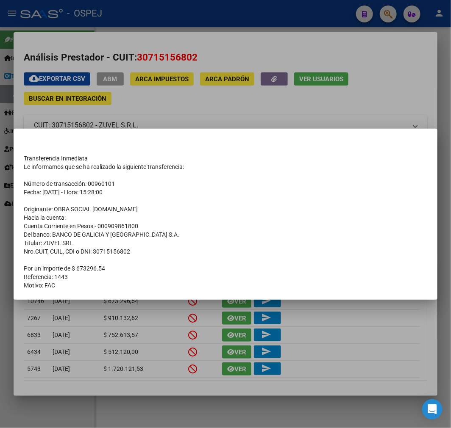
click at [57, 291] on mat-dialog-container "Transferencia Inmediata Le informamos que se ha realizado la siguiente transfer…" at bounding box center [226, 214] width 424 height 171
click at [60, 293] on mat-dialog-container "Transferencia Inmediata Le informamos que se ha realizado la siguiente transfer…" at bounding box center [226, 214] width 424 height 171
drag, startPoint x: 60, startPoint y: 293, endPoint x: 58, endPoint y: 244, distance: 49.2
click at [35, 188] on mat-dialog-container "Transferencia Inmediata Le informamos que se ha realizado la siguiente transfer…" at bounding box center [226, 214] width 424 height 171
click at [64, 250] on td "Nro.CUIT, CUIL, CDI o DNI: 30715156802" at bounding box center [225, 251] width 403 height 8
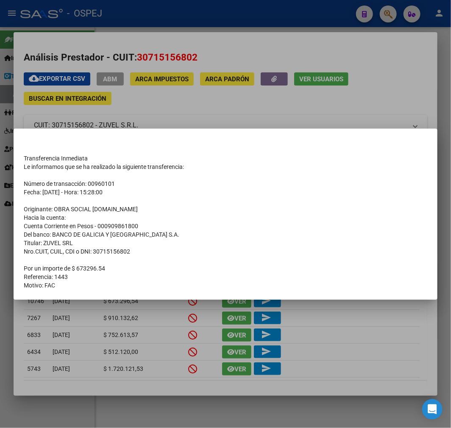
click at [29, 155] on td "Transferencia Inmediata" at bounding box center [225, 158] width 403 height 8
drag, startPoint x: 29, startPoint y: 155, endPoint x: 72, endPoint y: 286, distance: 137.8
click at [72, 286] on tbody "Transferencia Inmediata Le informamos que se ha realizado la siguiente transfer…" at bounding box center [225, 218] width 403 height 144
click at [43, 193] on td "Fecha: [DATE] - Hora: 15:28:00" at bounding box center [225, 192] width 403 height 8
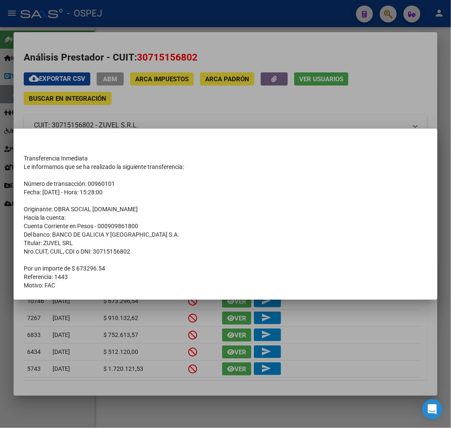
drag, startPoint x: 205, startPoint y: 116, endPoint x: 174, endPoint y: 129, distance: 33.8
click at [205, 116] on div at bounding box center [225, 214] width 451 height 428
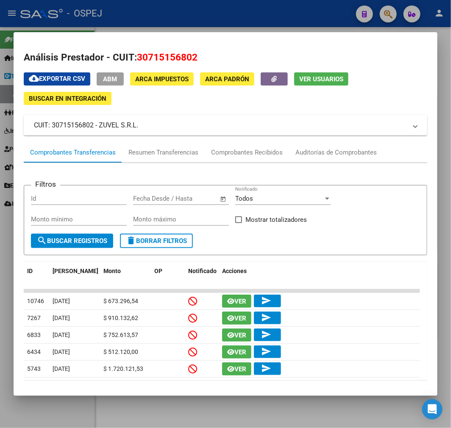
click at [3, 143] on div at bounding box center [225, 214] width 451 height 428
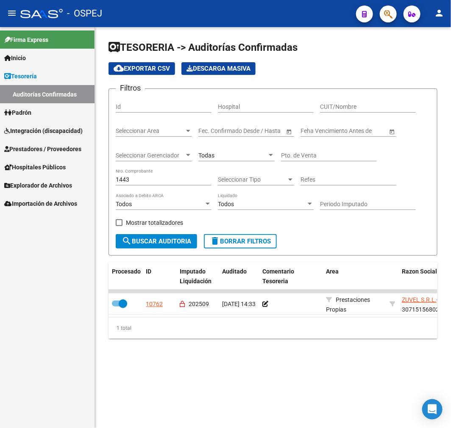
click at [62, 145] on span "Prestadores / Proveedores" at bounding box center [42, 148] width 77 height 9
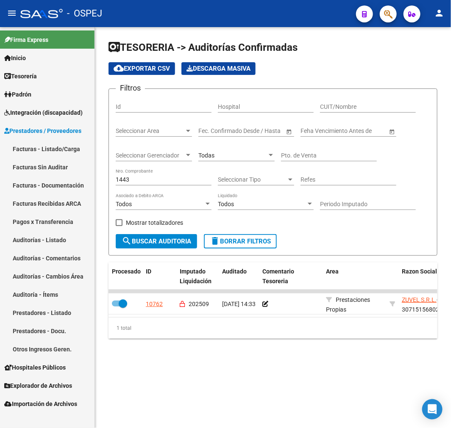
click at [77, 243] on link "Auditorías - Listado" at bounding box center [47, 240] width 94 height 18
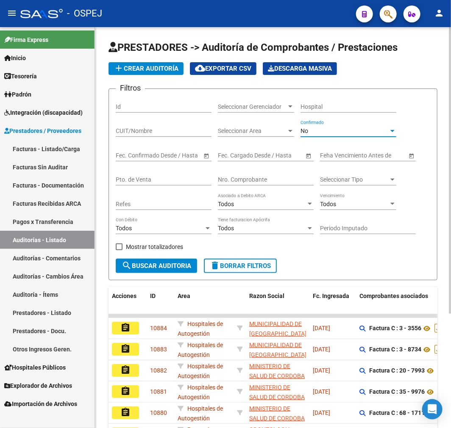
click at [343, 133] on div "No" at bounding box center [344, 131] width 88 height 7
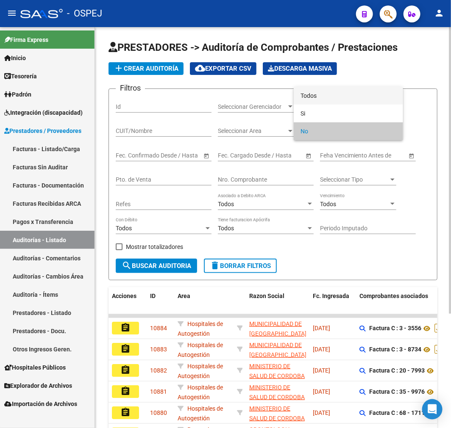
click at [354, 99] on span "Todos" at bounding box center [348, 96] width 96 height 18
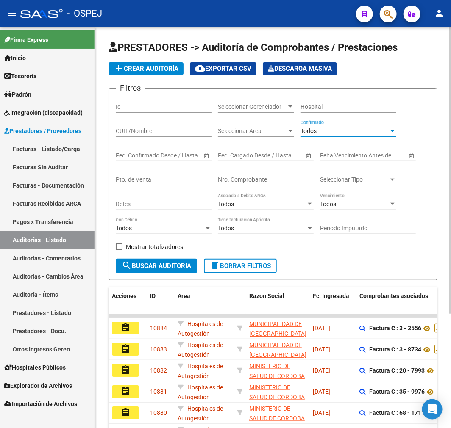
click at [280, 178] on input "Nro. Comprobante" at bounding box center [266, 179] width 96 height 7
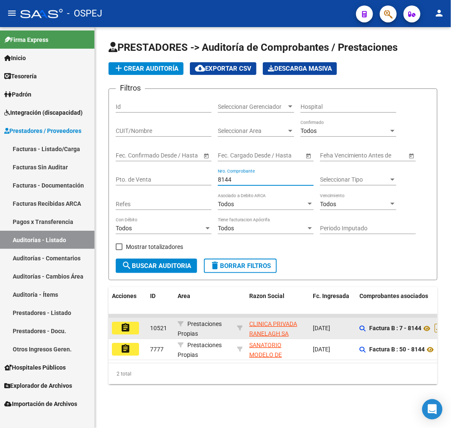
type input "8144"
click at [126, 331] on mat-icon "assignment" at bounding box center [125, 328] width 10 height 10
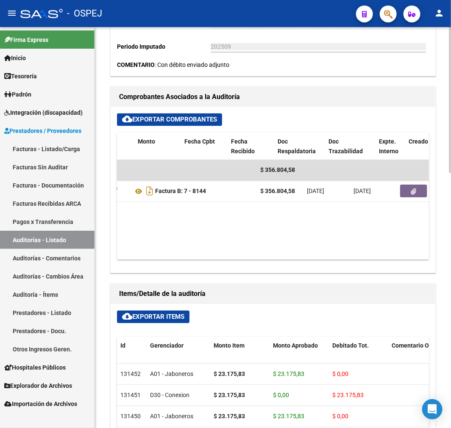
scroll to position [0, 302]
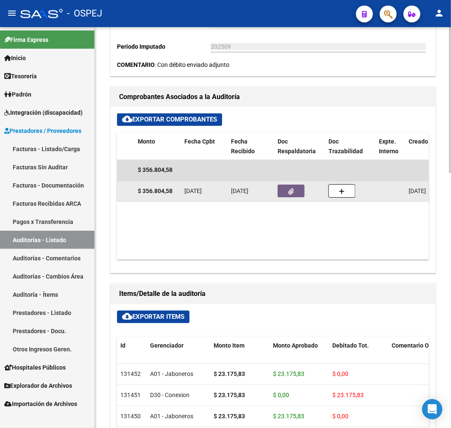
click at [295, 193] on button "button" at bounding box center [290, 191] width 27 height 13
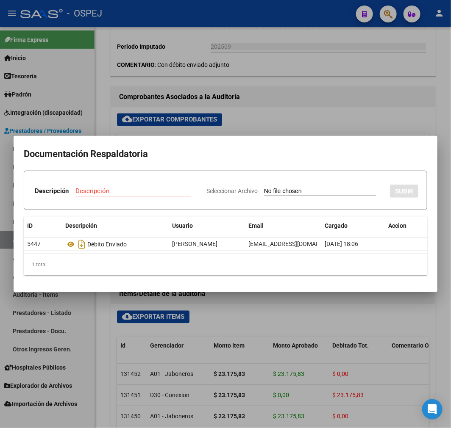
type input "C:\fakepath\Nota de CréditoB000700004629.pdf"
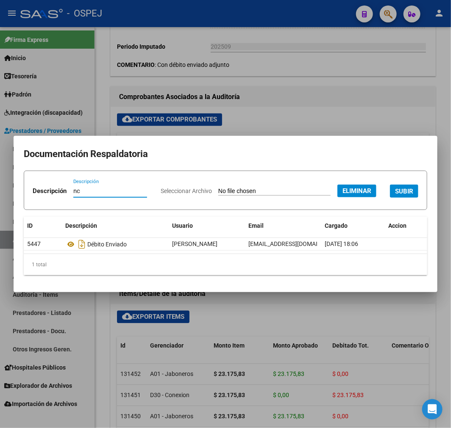
type input "nc"
click at [348, 210] on form "Descripción nc Descripción Seleccionar Archivo Eliminar SUBIR" at bounding box center [225, 190] width 403 height 39
click at [395, 195] on span "SUBIR" at bounding box center [404, 192] width 18 height 8
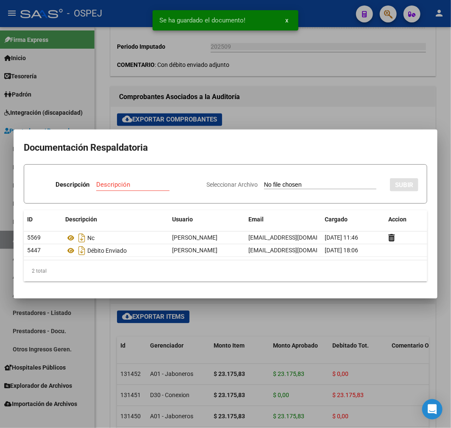
click at [338, 112] on div at bounding box center [225, 214] width 451 height 428
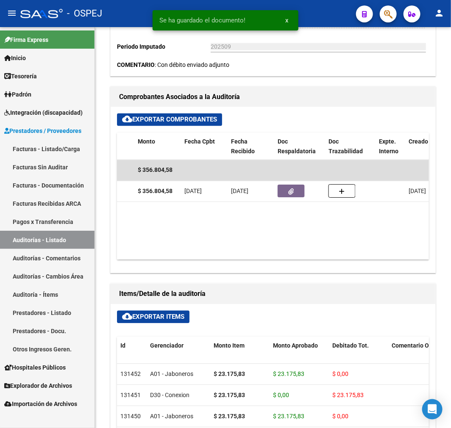
click at [64, 244] on link "Auditorías - Listado" at bounding box center [47, 240] width 94 height 18
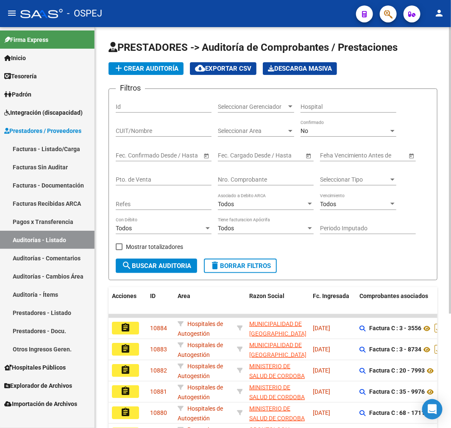
click at [358, 133] on div "No" at bounding box center [344, 131] width 88 height 7
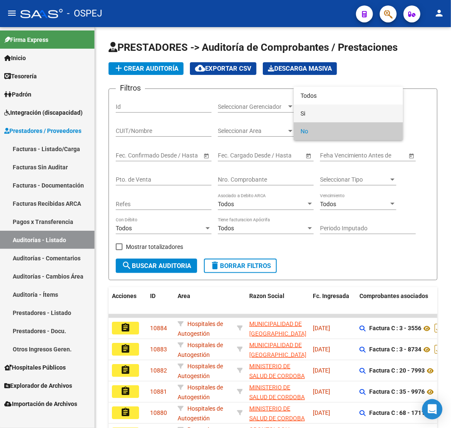
click at [352, 107] on span "Si" at bounding box center [348, 114] width 96 height 18
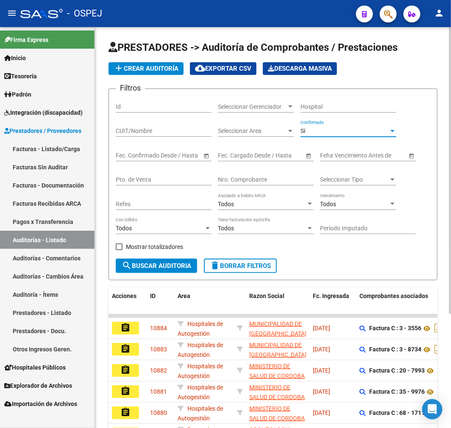
click at [322, 129] on div "Si" at bounding box center [344, 131] width 88 height 7
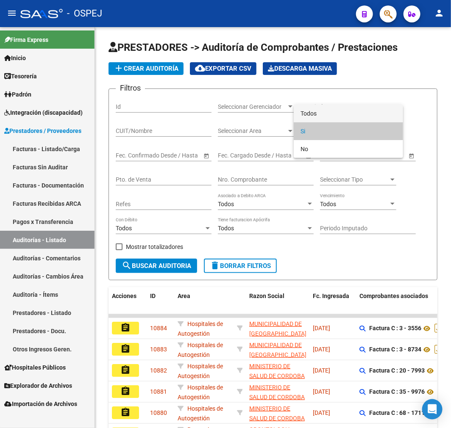
click at [330, 108] on span "Todos" at bounding box center [348, 114] width 96 height 18
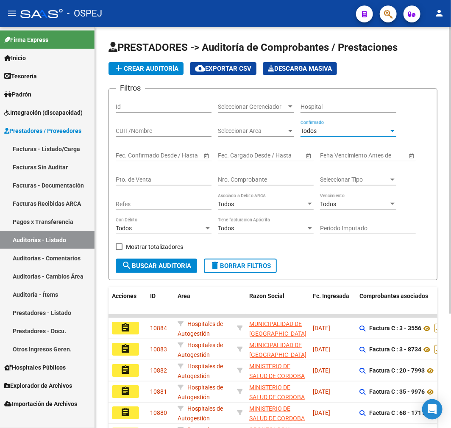
click at [264, 183] on input "Nro. Comprobante" at bounding box center [266, 179] width 96 height 7
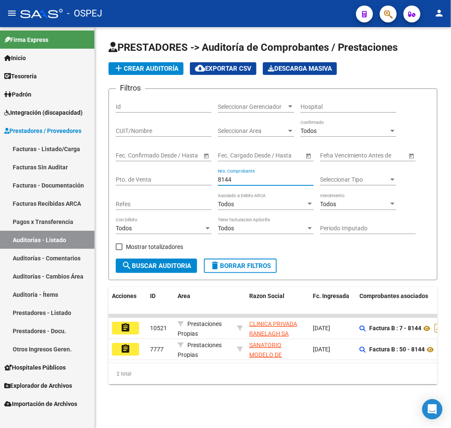
type input "8144"
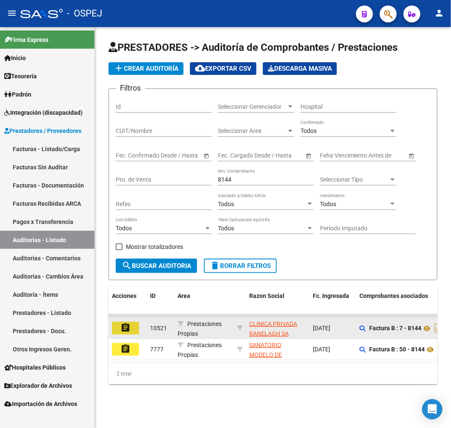
click at [137, 327] on button "assignment" at bounding box center [125, 328] width 27 height 13
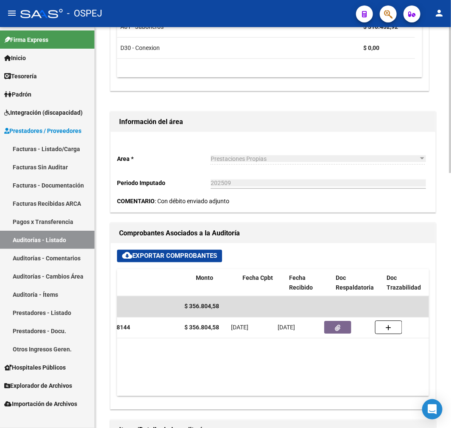
scroll to position [0, 243]
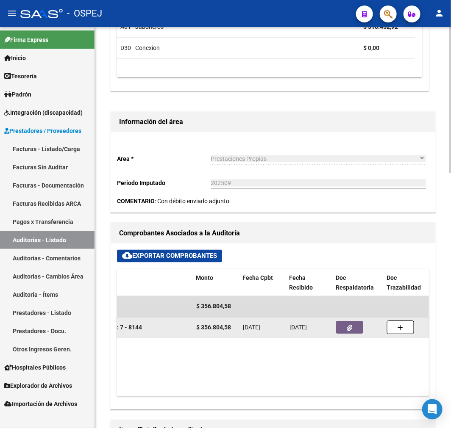
click at [342, 323] on button "button" at bounding box center [349, 328] width 27 height 13
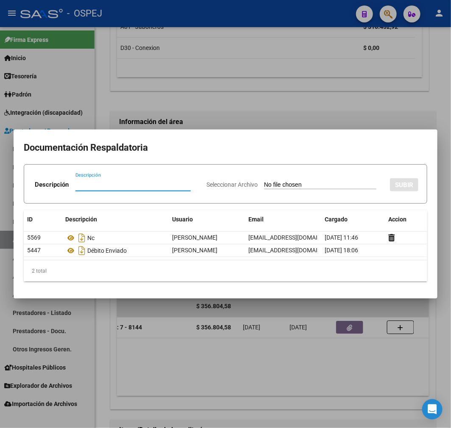
click at [184, 378] on div at bounding box center [225, 214] width 451 height 428
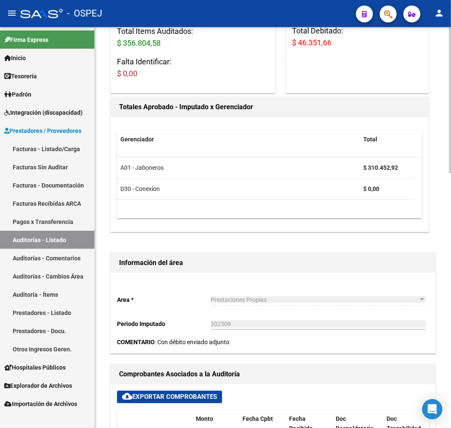
scroll to position [0, 0]
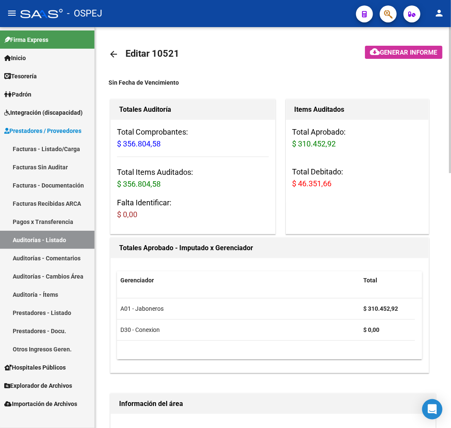
click at [114, 58] on mat-icon "arrow_back" at bounding box center [113, 54] width 10 height 10
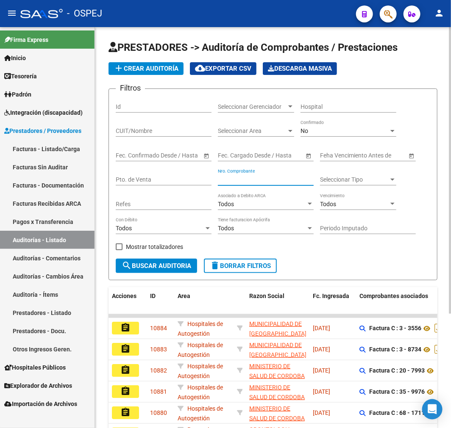
click at [234, 182] on input "Nro. Comprobante" at bounding box center [266, 179] width 96 height 7
type input "3525"
click at [353, 129] on div "No" at bounding box center [344, 131] width 88 height 7
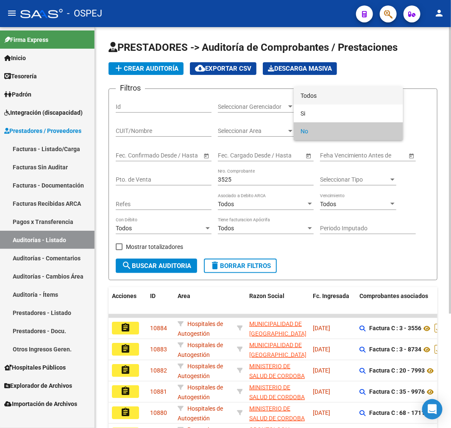
click at [349, 102] on span "Todos" at bounding box center [348, 96] width 96 height 18
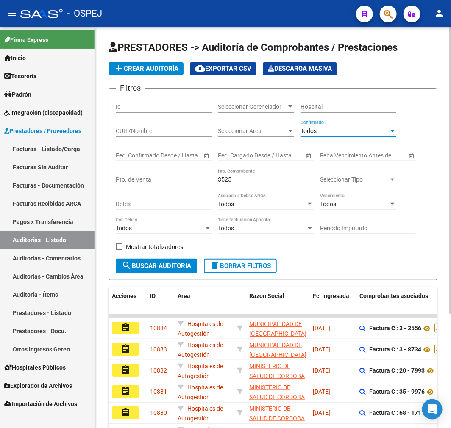
click at [189, 269] on span "search Buscar Auditoria" at bounding box center [156, 266] width 69 height 8
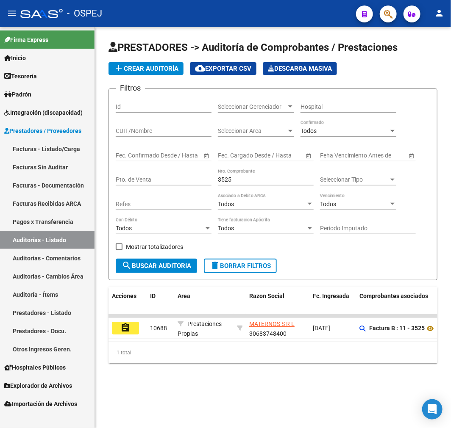
click at [123, 326] on mat-icon "assignment" at bounding box center [125, 328] width 10 height 10
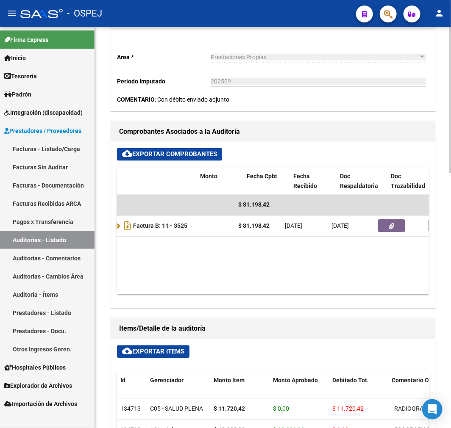
scroll to position [0, 239]
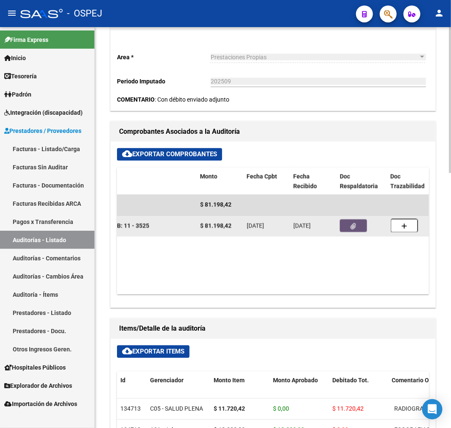
click at [355, 225] on button "button" at bounding box center [353, 226] width 27 height 13
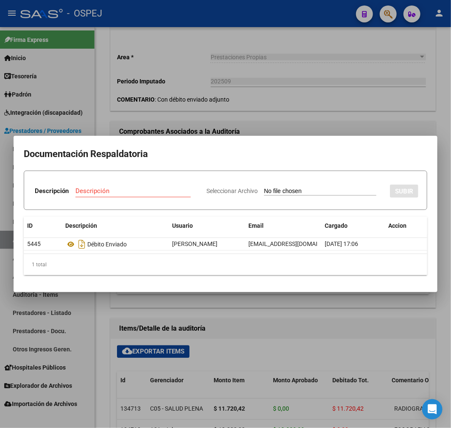
type input "C:\fakepath\01_NCRB0011-00001779 OSPEJ FACT 3525.pdf"
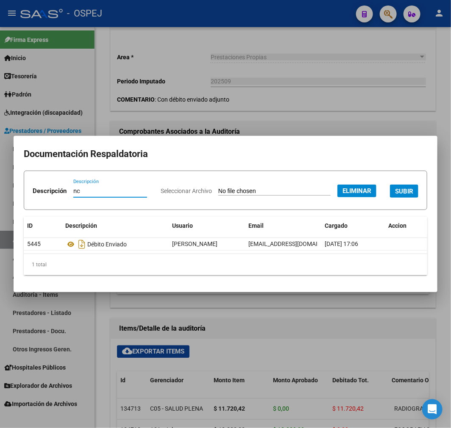
type input "nc"
click at [395, 195] on span "SUBIR" at bounding box center [404, 192] width 18 height 8
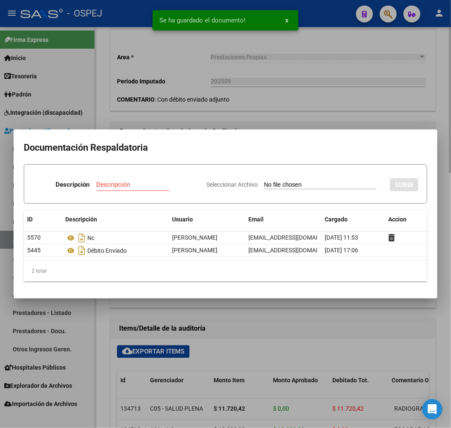
drag, startPoint x: 344, startPoint y: 337, endPoint x: 342, endPoint y: 324, distance: 12.8
click at [344, 336] on div at bounding box center [225, 214] width 451 height 428
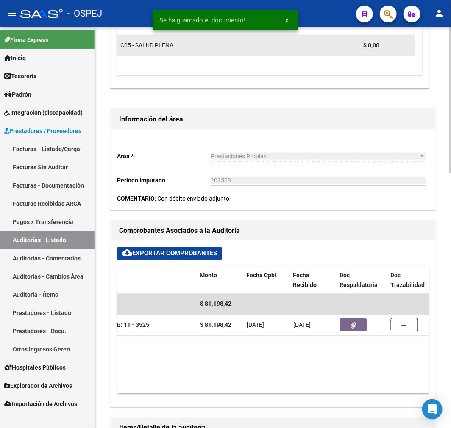
scroll to position [54, 0]
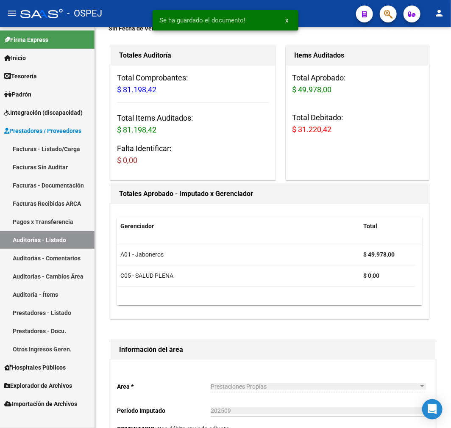
click at [56, 233] on link "Auditorías - Listado" at bounding box center [47, 240] width 94 height 18
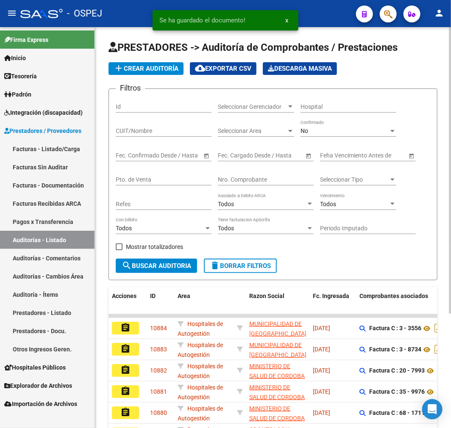
click at [327, 120] on div "Filtros Id Seleccionar Gerenciador Seleccionar Gerenciador Hospital CUIT/Nombre…" at bounding box center [273, 177] width 314 height 163
click at [321, 137] on div "No Confirmado" at bounding box center [348, 128] width 96 height 17
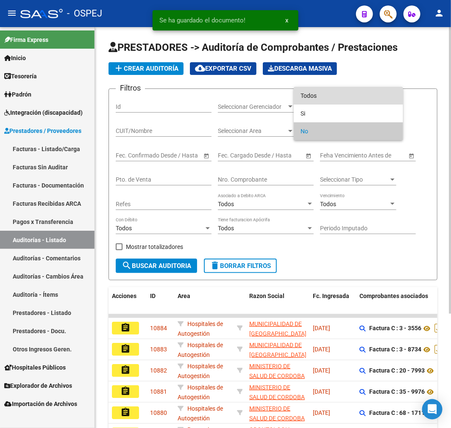
drag, startPoint x: 332, startPoint y: 91, endPoint x: 331, endPoint y: 96, distance: 4.8
click at [333, 92] on span "Todos" at bounding box center [348, 96] width 96 height 18
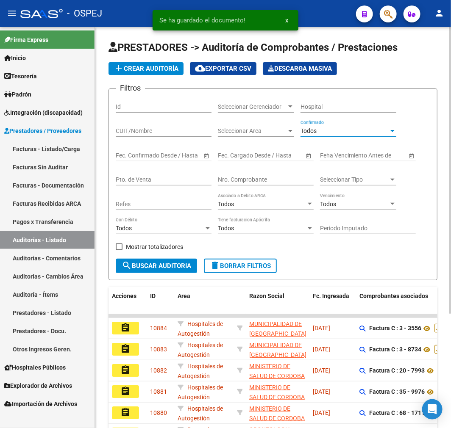
click at [255, 173] on div "Nro. Comprobante" at bounding box center [266, 177] width 96 height 17
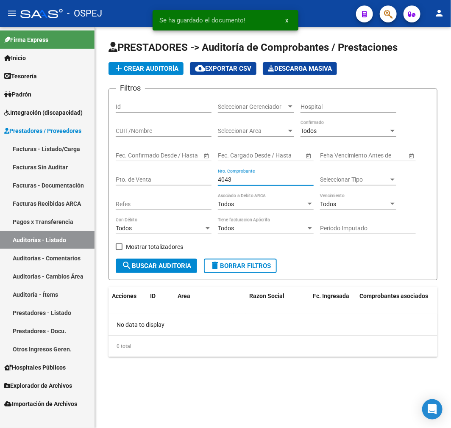
click at [163, 267] on span "search Buscar Auditoria" at bounding box center [156, 266] width 69 height 8
click at [222, 180] on input "4043" at bounding box center [266, 179] width 96 height 7
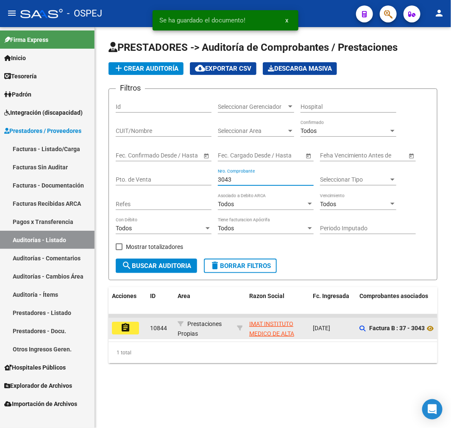
type input "3043"
click at [125, 325] on mat-icon "assignment" at bounding box center [125, 328] width 10 height 10
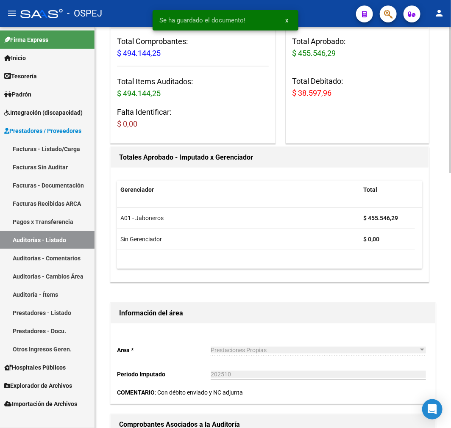
scroll to position [282, 0]
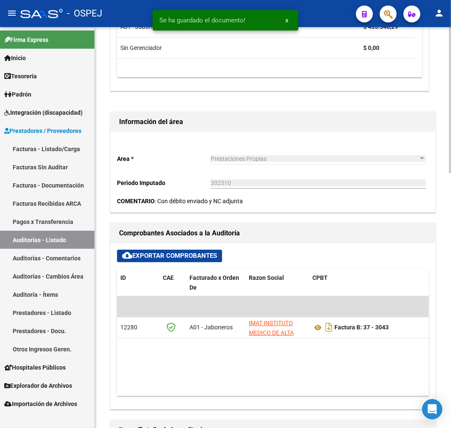
drag, startPoint x: 200, startPoint y: 393, endPoint x: 248, endPoint y: 391, distance: 48.3
click at [255, 392] on datatable-body "$ 494.144,25 12280 A01 - Jaboneros IMAT INSTITUTO MEDICO DE ALTA TECNOLOGIA SA …" at bounding box center [273, 347] width 312 height 100
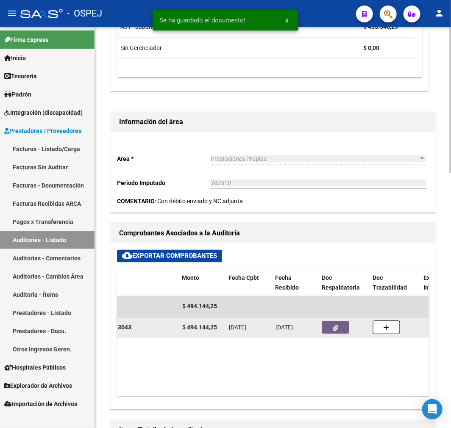
drag, startPoint x: 353, startPoint y: 324, endPoint x: 334, endPoint y: 326, distance: 19.6
click at [354, 324] on div at bounding box center [344, 328] width 44 height 13
click at [330, 326] on button "button" at bounding box center [335, 328] width 27 height 13
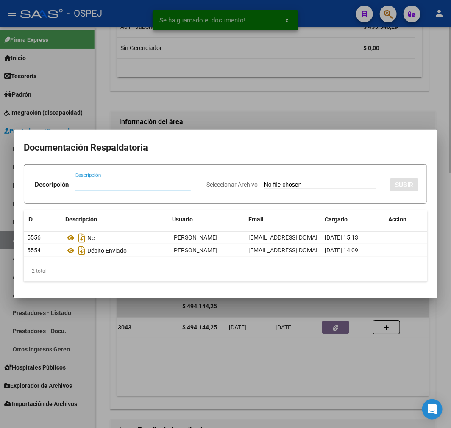
click at [282, 384] on div at bounding box center [225, 214] width 451 height 428
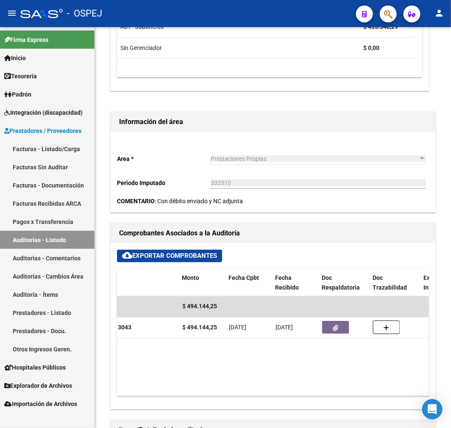
click at [77, 146] on link "Facturas - Listado/Carga" at bounding box center [47, 149] width 94 height 18
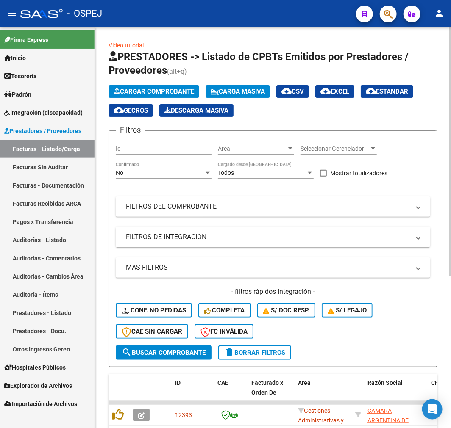
click at [134, 169] on div "No Confirmado" at bounding box center [164, 170] width 96 height 17
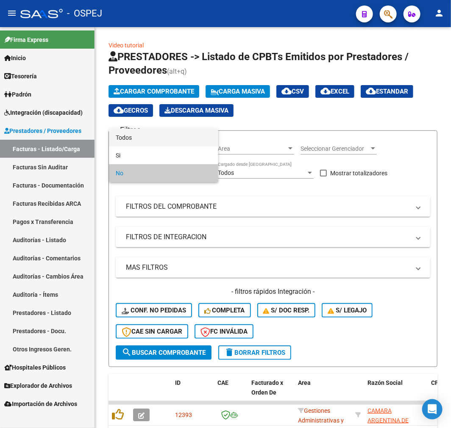
click at [151, 141] on span "Todos" at bounding box center [164, 138] width 96 height 18
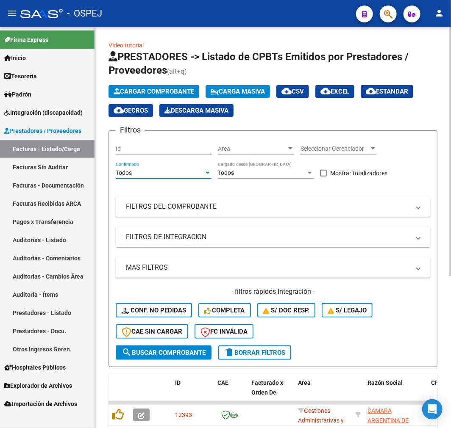
click at [154, 215] on mat-expansion-panel-header "FILTROS DEL COMPROBANTE" at bounding box center [273, 207] width 314 height 20
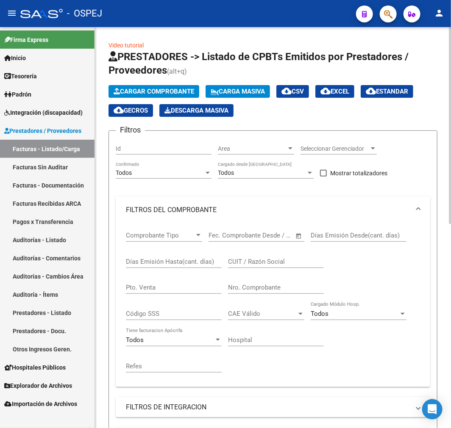
click at [260, 289] on input "Nro. Comprobante" at bounding box center [276, 288] width 96 height 8
type input "74065"
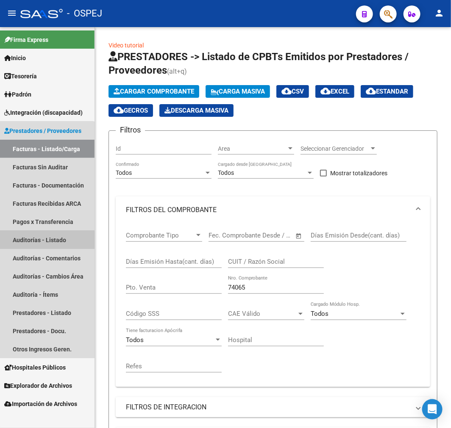
click at [42, 242] on link "Auditorías - Listado" at bounding box center [47, 240] width 94 height 18
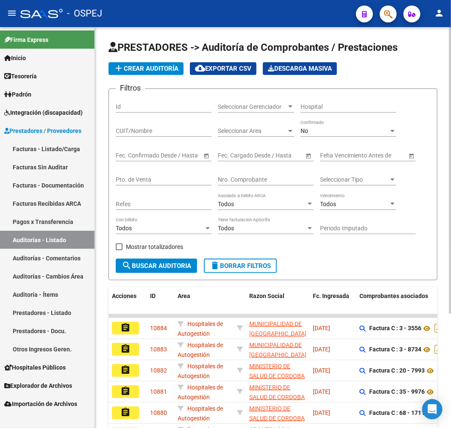
click at [318, 128] on div "No Confirmado" at bounding box center [348, 128] width 96 height 17
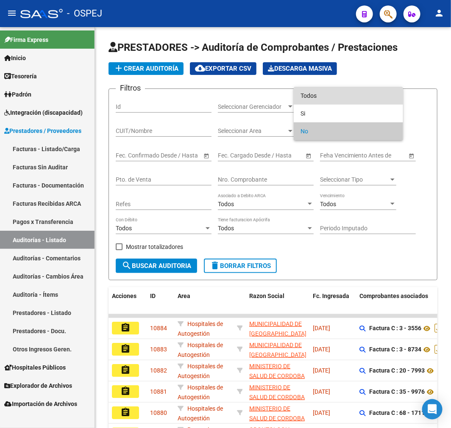
click at [320, 99] on span "Todos" at bounding box center [348, 96] width 96 height 18
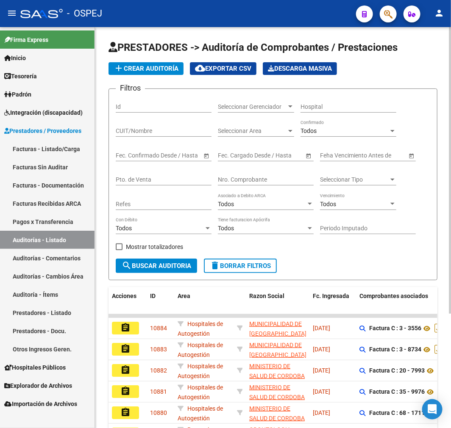
drag, startPoint x: 256, startPoint y: 174, endPoint x: 252, endPoint y: 183, distance: 10.2
click at [252, 183] on div "Nro. Comprobante" at bounding box center [266, 177] width 96 height 17
click at [252, 183] on input "Nro. Comprobante" at bounding box center [266, 179] width 96 height 7
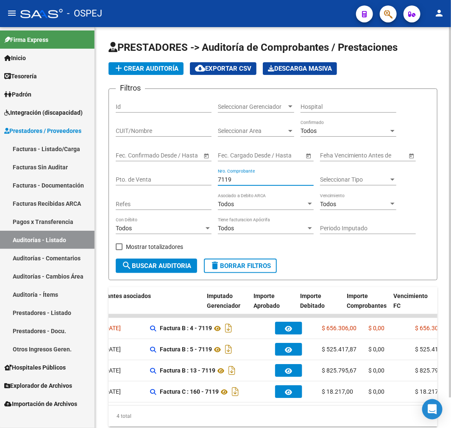
scroll to position [0, 281]
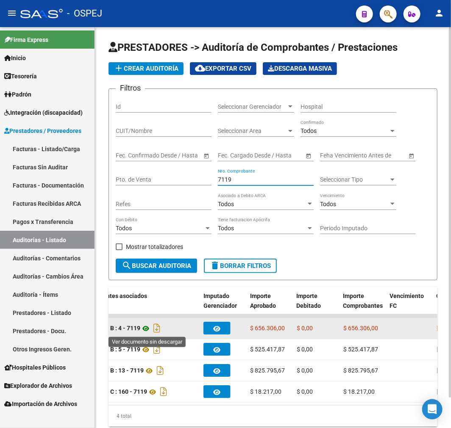
click at [149, 327] on icon at bounding box center [145, 329] width 11 height 10
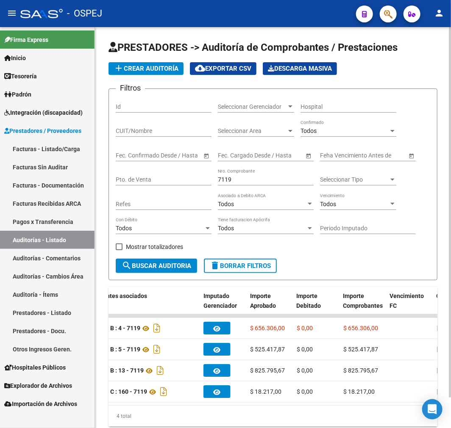
click at [227, 181] on input "7119" at bounding box center [266, 179] width 96 height 7
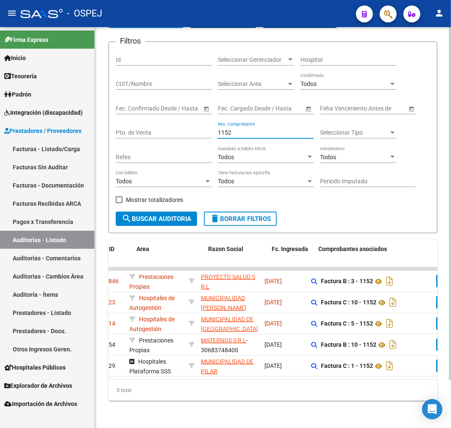
scroll to position [0, 41]
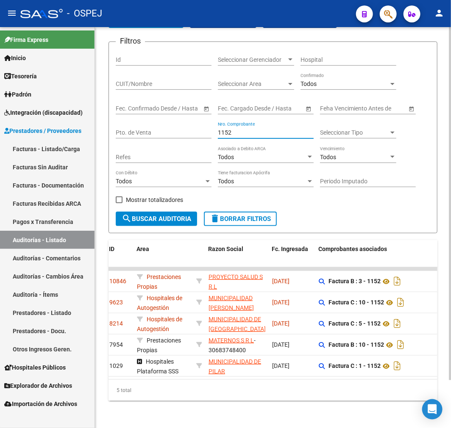
click at [224, 129] on input "1152" at bounding box center [266, 132] width 96 height 7
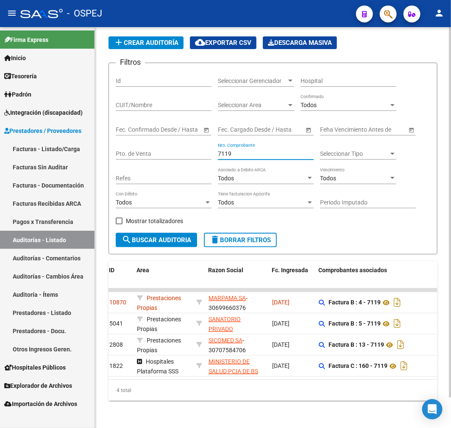
scroll to position [0, 0]
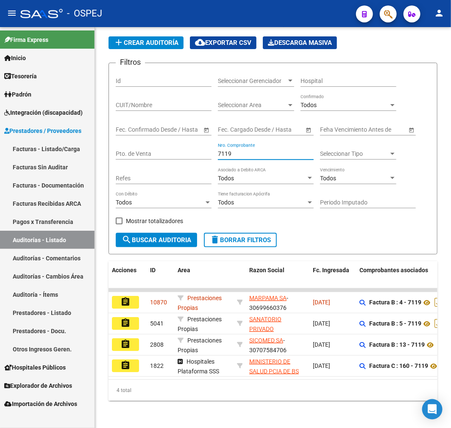
type input "7119"
click at [134, 296] on button "assignment" at bounding box center [125, 302] width 27 height 13
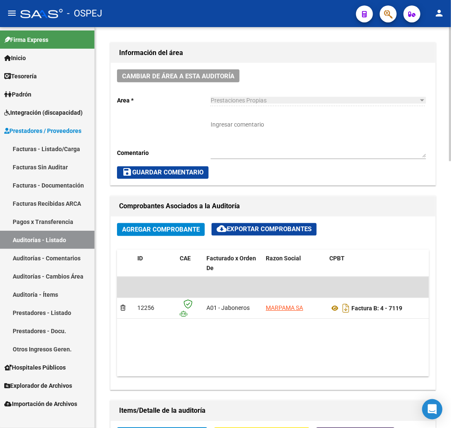
scroll to position [659, 0]
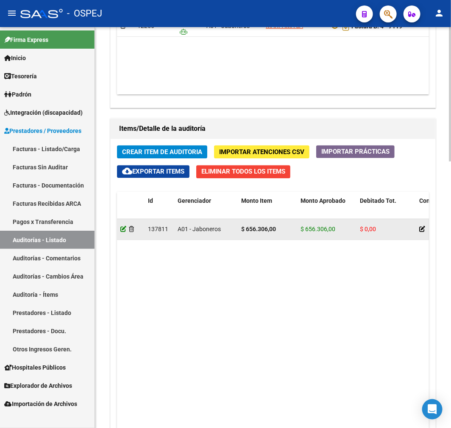
click at [121, 229] on icon at bounding box center [123, 229] width 6 height 6
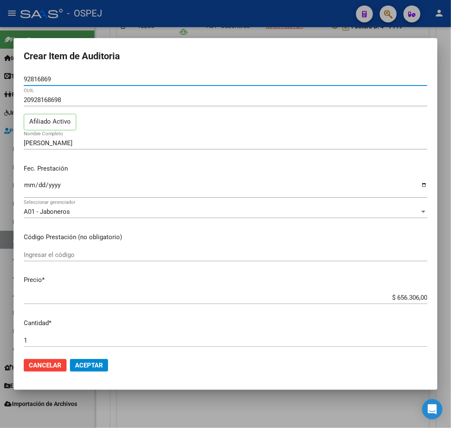
click at [400, 296] on input "$ 656.306,00" at bounding box center [225, 298] width 403 height 8
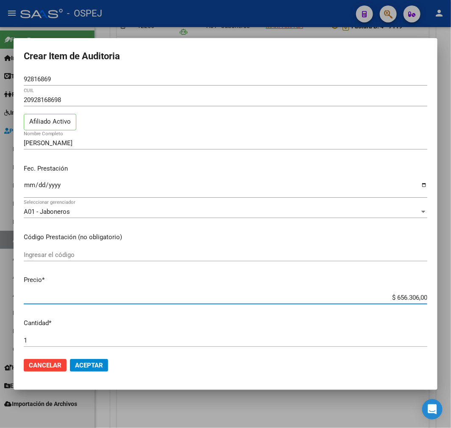
click at [401, 297] on input "$ 656.306,00" at bounding box center [225, 298] width 403 height 8
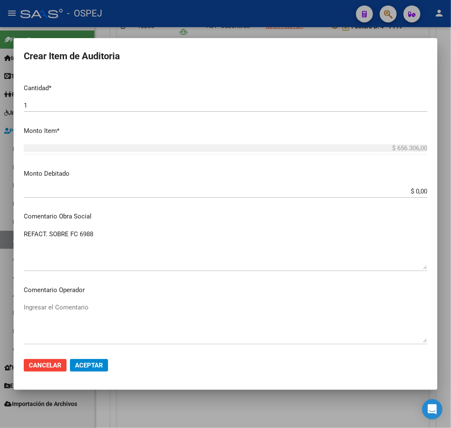
click at [413, 189] on input "$ 0,00" at bounding box center [225, 192] width 403 height 8
click at [413, 188] on input "$ 0,00" at bounding box center [225, 192] width 403 height 8
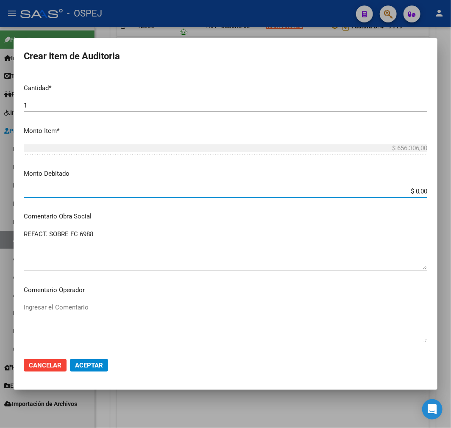
paste input "656.306"
type input "$ 656.306,00"
click at [78, 359] on button "Aceptar" at bounding box center [89, 365] width 38 height 13
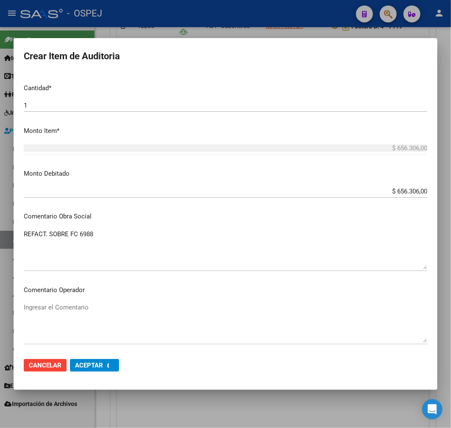
scroll to position [0, 0]
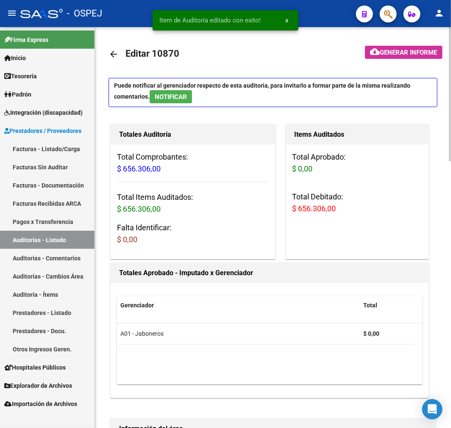
click at [311, 205] on span "$ 656.306,00" at bounding box center [314, 208] width 44 height 9
click at [311, 204] on span "$ 656.306,00" at bounding box center [314, 208] width 44 height 9
copy span "$ 656.306,00"
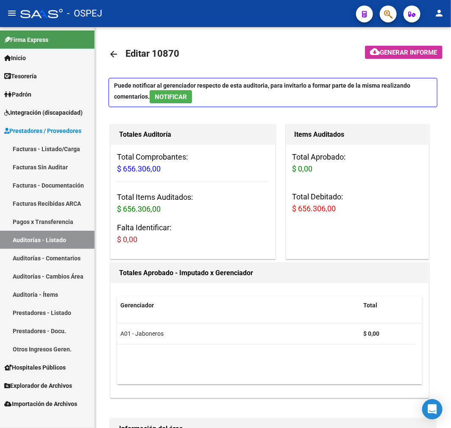
click at [82, 244] on link "Auditorías - Listado" at bounding box center [47, 240] width 94 height 18
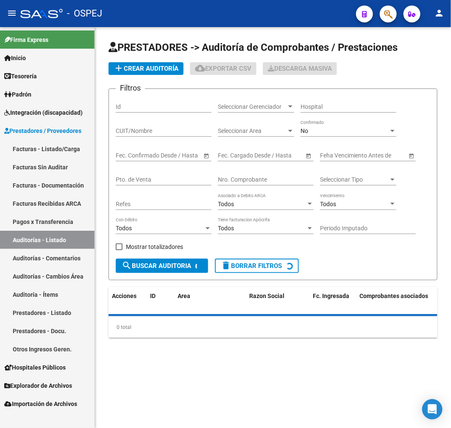
click at [316, 128] on div "No" at bounding box center [344, 131] width 88 height 7
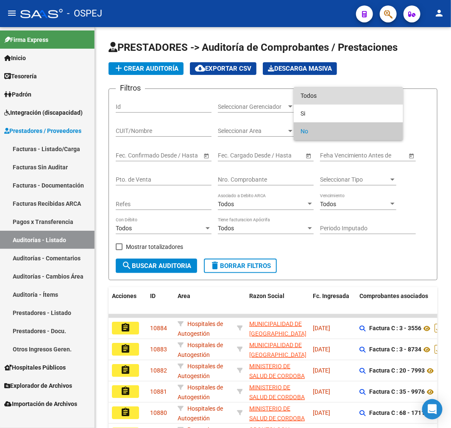
click at [336, 88] on span "Todos" at bounding box center [348, 96] width 96 height 18
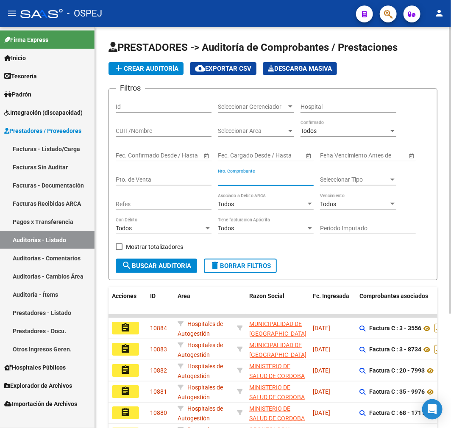
click at [276, 179] on input "Nro. Comprobante" at bounding box center [266, 179] width 96 height 7
type input "7769"
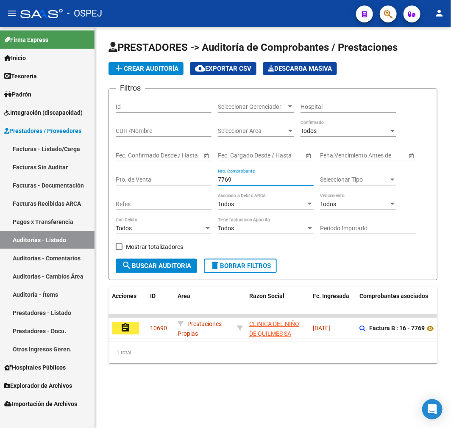
click at [132, 323] on button "assignment" at bounding box center [125, 328] width 27 height 13
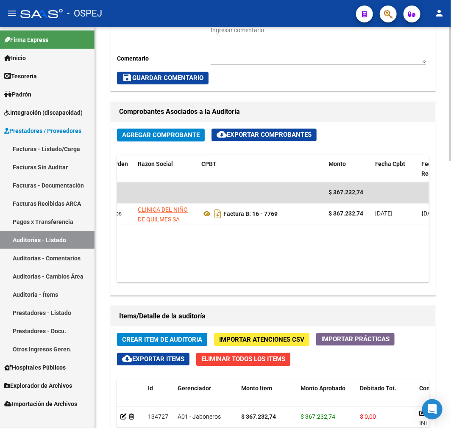
scroll to position [0, 125]
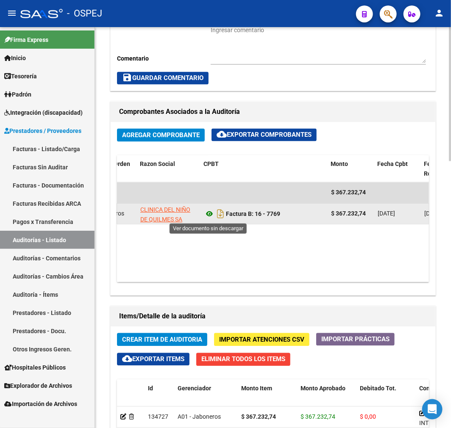
click at [209, 214] on icon at bounding box center [209, 214] width 11 height 10
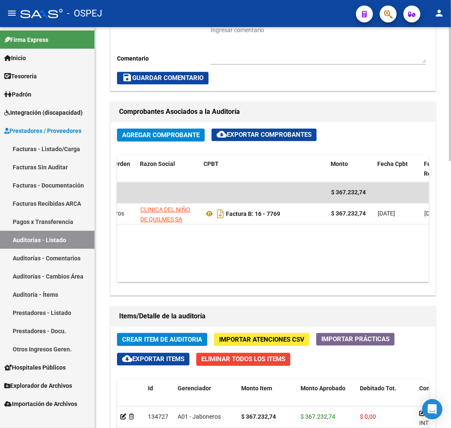
scroll to position [141, 0]
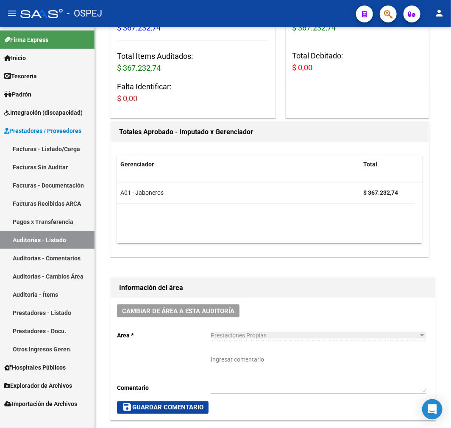
click at [71, 233] on link "Auditorías - Listado" at bounding box center [47, 240] width 94 height 18
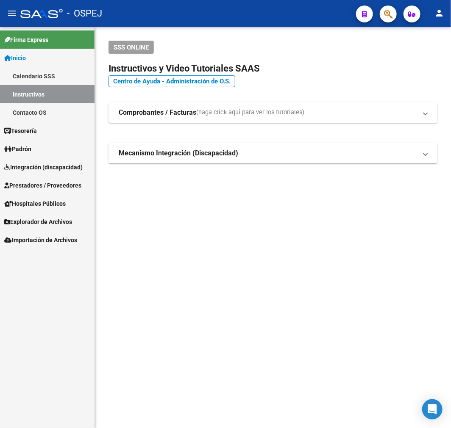
click at [42, 183] on span "Prestadores / Proveedores" at bounding box center [42, 185] width 77 height 9
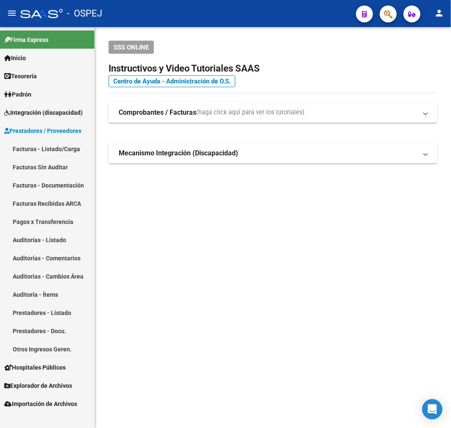
click at [58, 238] on link "Auditorías - Listado" at bounding box center [47, 240] width 94 height 18
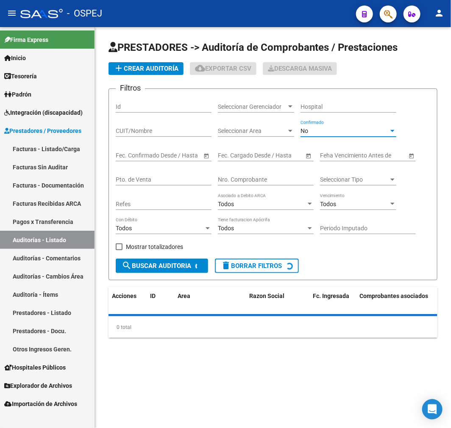
click at [341, 134] on div "No" at bounding box center [344, 131] width 88 height 7
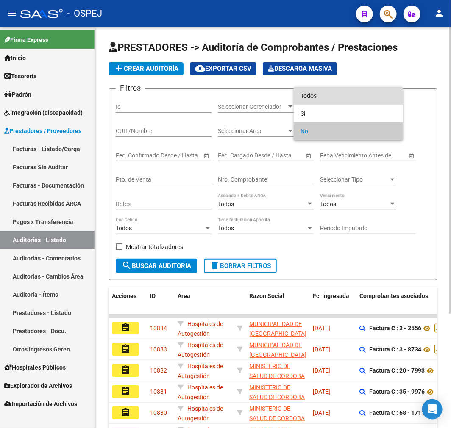
drag, startPoint x: 342, startPoint y: 98, endPoint x: 331, endPoint y: 129, distance: 33.1
click at [341, 97] on span "Todos" at bounding box center [348, 96] width 96 height 18
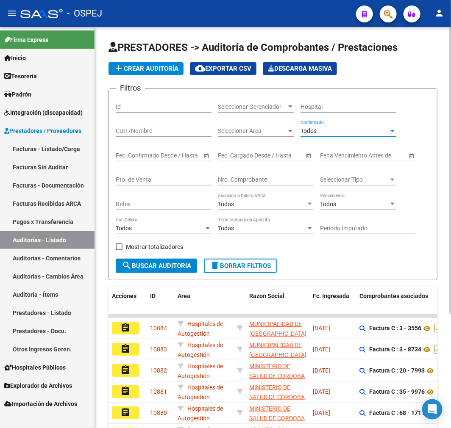
drag, startPoint x: 268, startPoint y: 169, endPoint x: 264, endPoint y: 178, distance: 9.9
click at [265, 168] on div "Filtros Id Seleccionar Gerenciador Seleccionar Gerenciador Hospital CUIT/Nombre…" at bounding box center [273, 177] width 314 height 163
click at [263, 181] on input "Nro. Comprobante" at bounding box center [266, 179] width 96 height 7
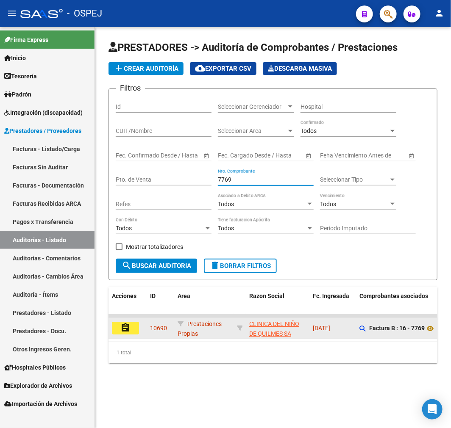
type input "7769"
click at [130, 329] on button "assignment" at bounding box center [125, 328] width 27 height 13
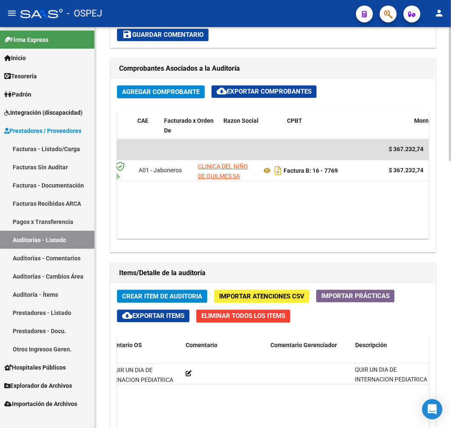
scroll to position [0, 42]
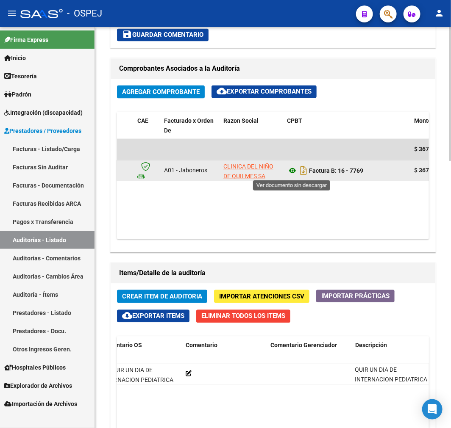
click at [291, 175] on icon at bounding box center [292, 171] width 11 height 10
